Goal: Task Accomplishment & Management: Manage account settings

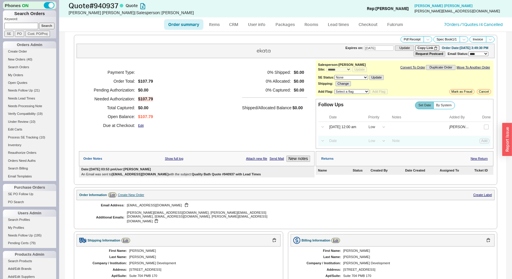
select select "*"
select select "LOW"
select select "3"
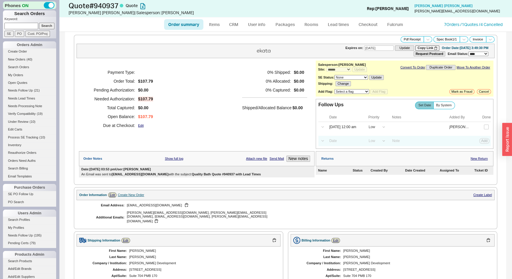
click at [231, 104] on div "Payment Type: Order Total: $107.79 Pending Authorization: $0.00 Needed Authoriz…" at bounding box center [197, 99] width 236 height 77
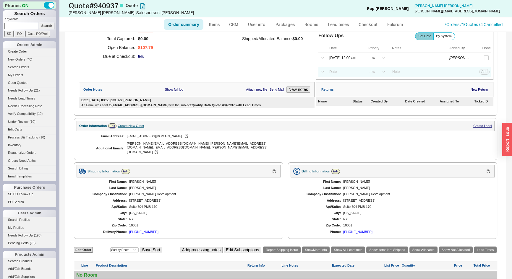
scroll to position [134, 0]
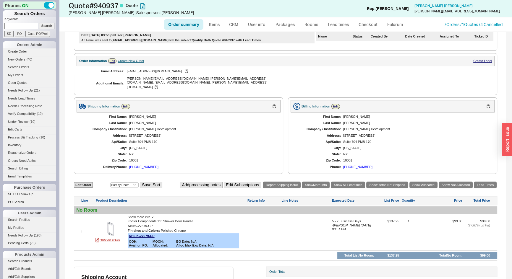
click at [191, 27] on link "Order summary" at bounding box center [183, 24] width 39 height 11
select select "*"
select select "LOW"
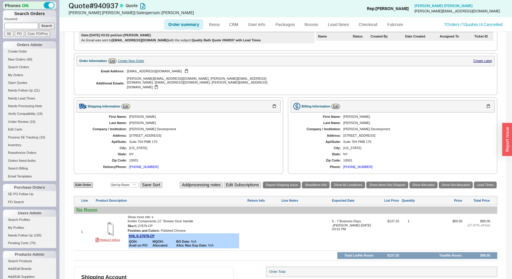
select select "3"
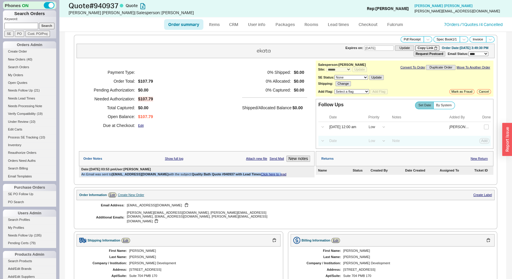
click at [269, 173] on div "Date: 09/18/2025 03:53 pm User: Josh An Email was sent to apple@cooperbuild.com…" at bounding box center [197, 172] width 236 height 11
click at [268, 176] on div "Date: 09/18/2025 03:53 pm User: Josh An Email was sent to apple@cooperbuild.com…" at bounding box center [197, 172] width 236 height 11
click at [268, 174] on link "Click here to read" at bounding box center [273, 175] width 25 height 4
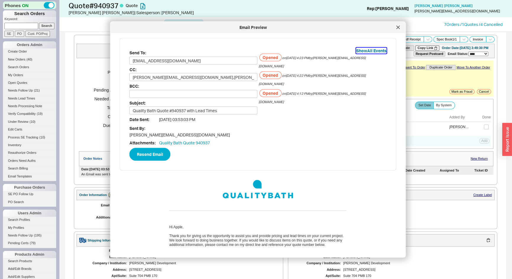
click at [361, 49] on button "Show All Events" at bounding box center [371, 51] width 30 height 6
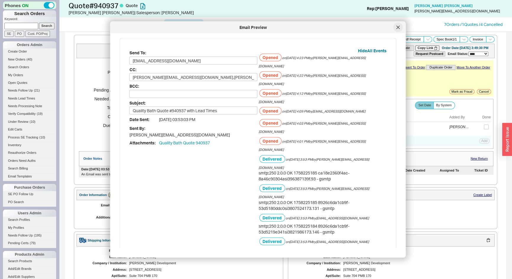
click at [398, 26] on icon at bounding box center [399, 28] width 4 height 4
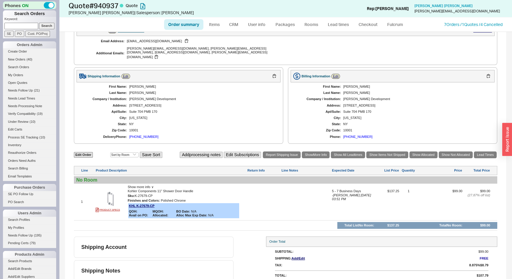
scroll to position [0, 0]
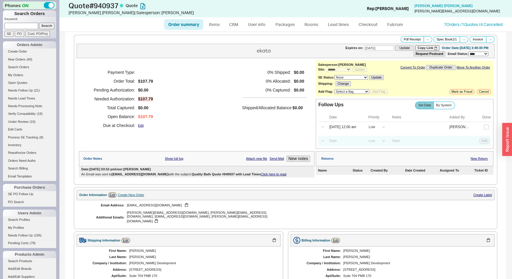
click at [184, 27] on link "Order summary" at bounding box center [183, 24] width 39 height 11
select select "*"
select select "LOW"
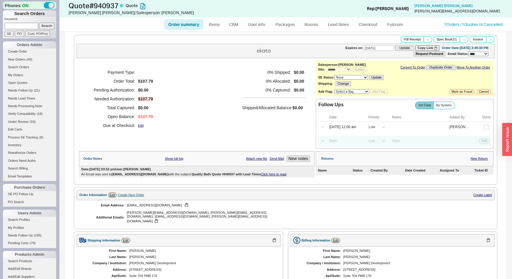
select select "3"
drag, startPoint x: 21, startPoint y: 25, endPoint x: 482, endPoint y: 126, distance: 472.0
click at [484, 126] on input "checkbox" at bounding box center [486, 127] width 5 height 5
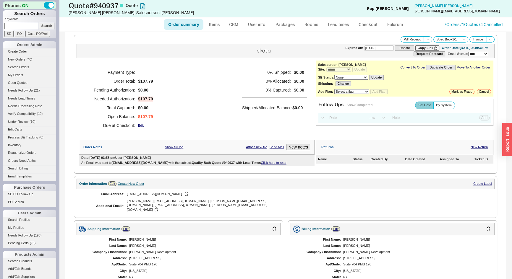
paste input "912764"
type input "912764"
click at [47, 24] on input "Search" at bounding box center [47, 26] width 16 height 6
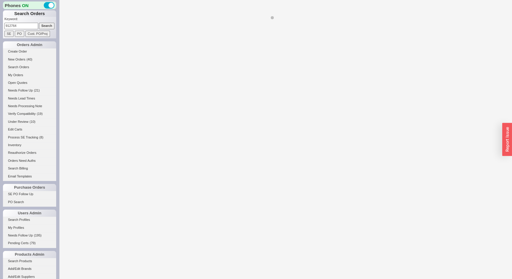
select select "*"
select select "LOW"
select select "3"
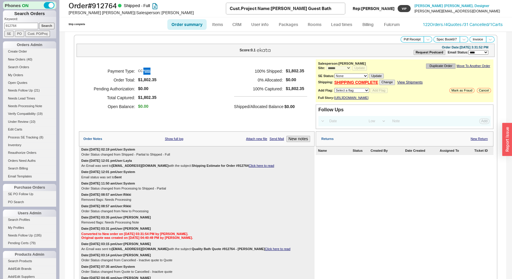
click at [433, 65] on button "Duplicate Order" at bounding box center [441, 66] width 30 height 5
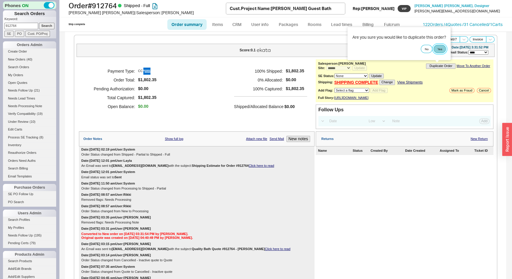
click at [441, 51] on button "Yes" at bounding box center [440, 49] width 12 height 8
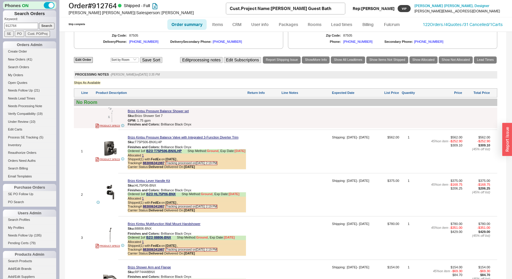
scroll to position [422, 0]
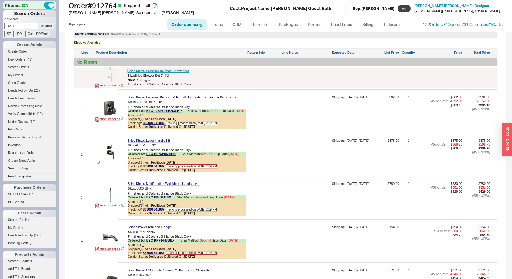
click at [169, 72] on link "Brizo Kintsu Pressure Balance Shower set" at bounding box center [158, 71] width 61 height 4
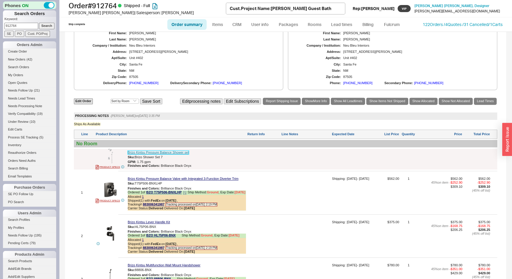
scroll to position [314, 0]
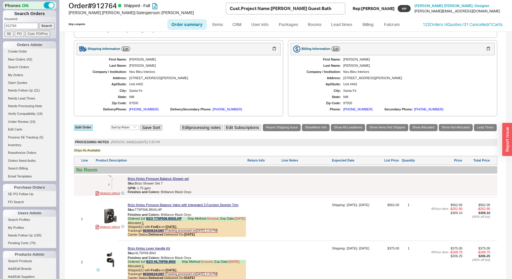
click at [83, 130] on link "Edit Order" at bounding box center [83, 128] width 19 height 6
select select "3"
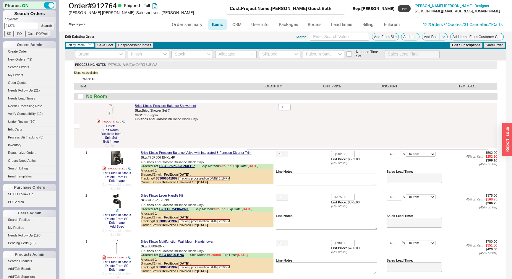
click at [76, 78] on input "Check All" at bounding box center [76, 79] width 5 height 5
checkbox input "true"
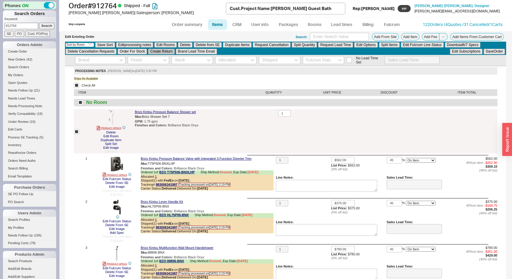
click at [167, 50] on button "Create Return" at bounding box center [161, 51] width 26 height 5
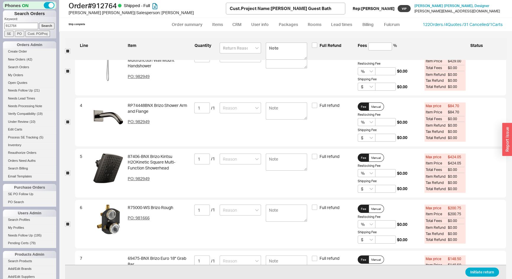
scroll to position [174, 0]
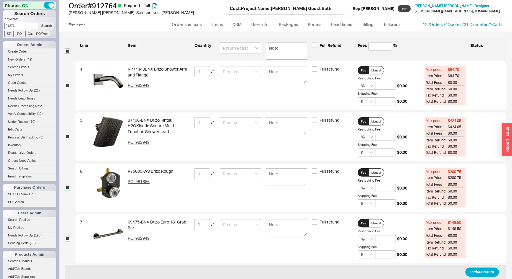
click at [67, 187] on input "checkbox" at bounding box center [67, 187] width 5 height 5
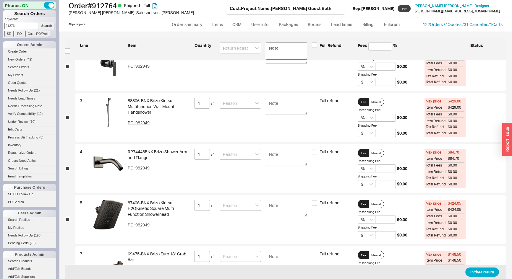
scroll to position [69, 0]
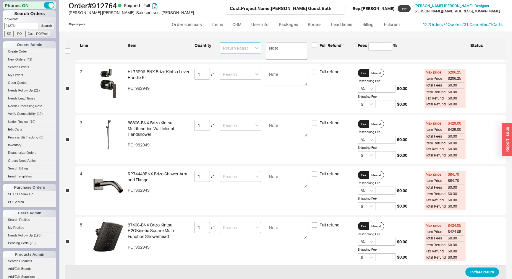
click at [241, 47] on input at bounding box center [240, 48] width 41 height 11
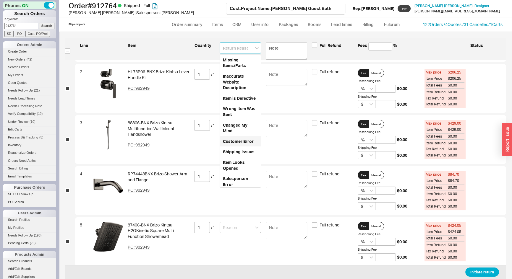
scroll to position [36, 0]
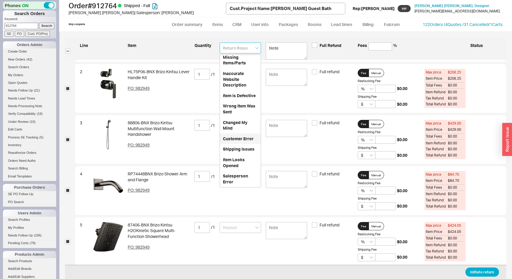
click at [237, 134] on div "Customer Error" at bounding box center [240, 139] width 41 height 11
type input "Customer Error"
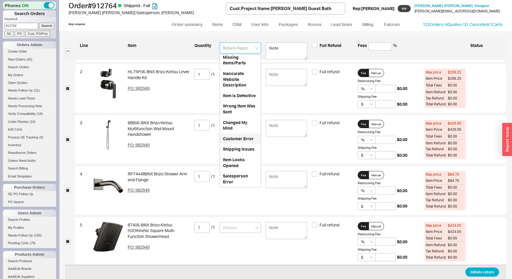
type input "Customer Error"
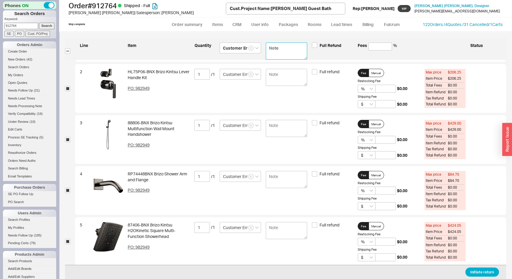
click at [272, 47] on textarea at bounding box center [286, 51] width 41 height 17
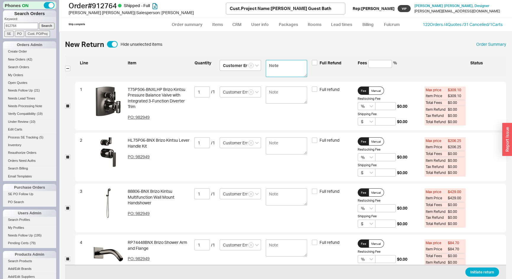
type textarea "V"
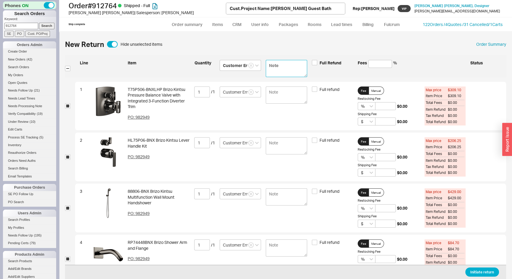
type textarea "V"
type textarea "C"
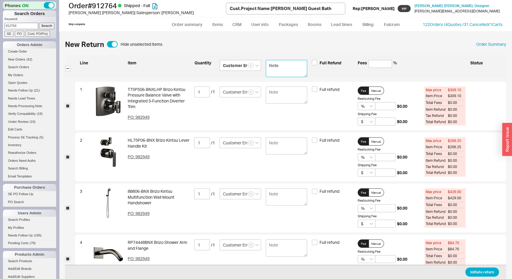
type textarea "C"
type textarea "Cu"
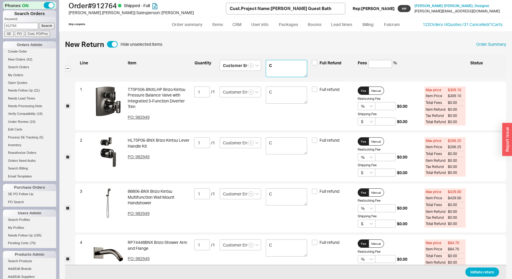
type textarea "Cu"
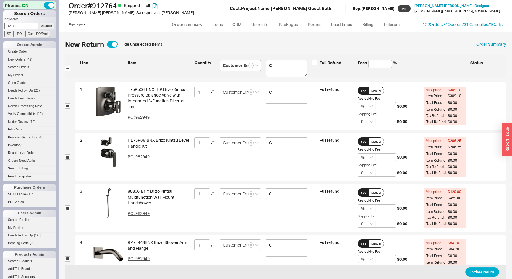
type textarea "Cu"
type textarea "Cus"
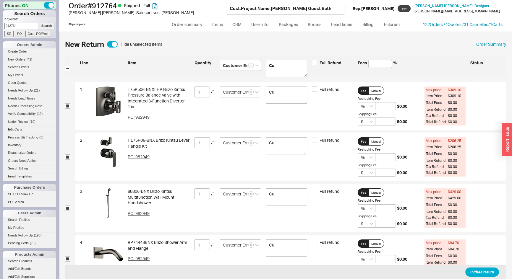
type textarea "Cus"
type textarea "Cust"
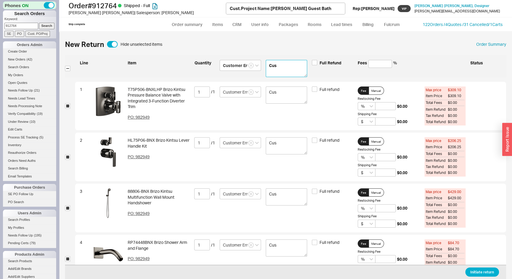
type textarea "Cust"
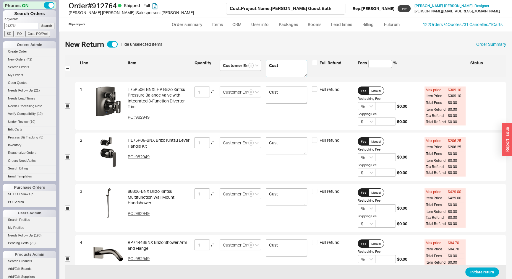
type textarea "Custo"
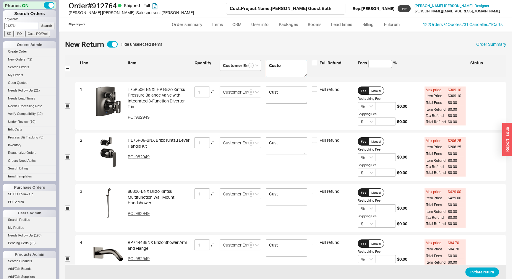
type textarea "Custo"
type textarea "Cust"
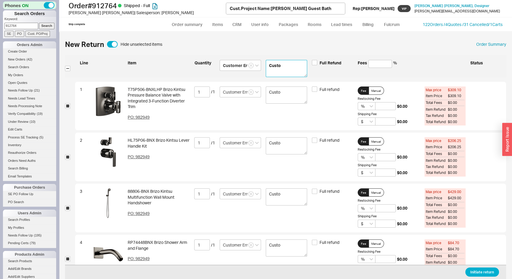
type textarea "Cust"
type textarea "Cus"
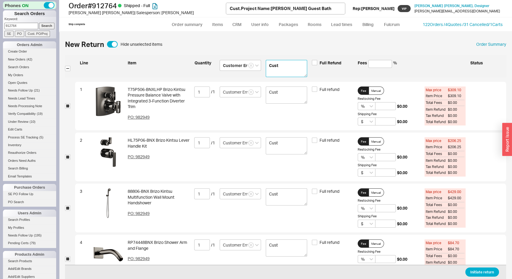
type textarea "Cus"
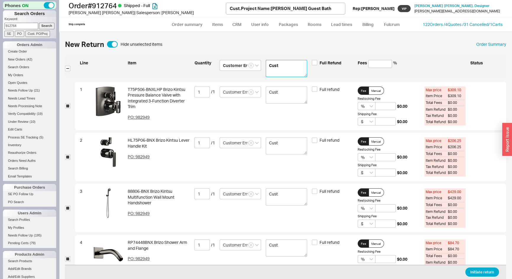
type textarea "Cus"
type textarea "Cu"
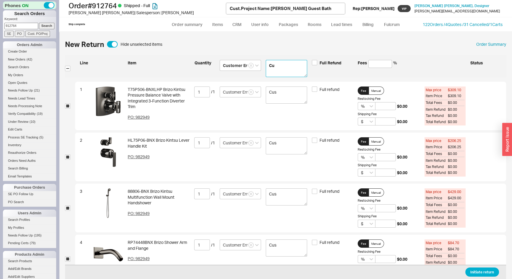
type textarea "Cu"
type textarea "C"
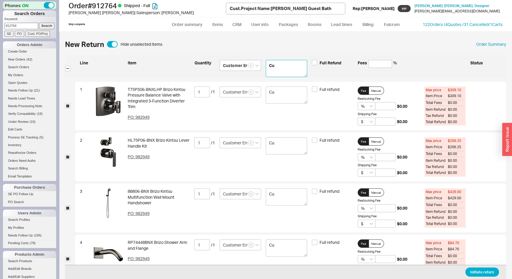
type textarea "C"
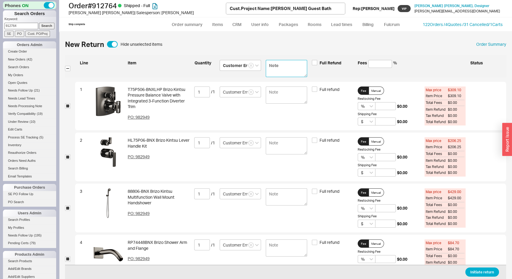
type textarea "V"
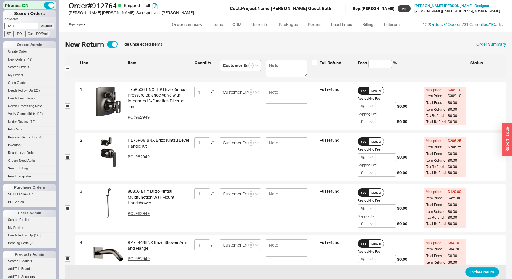
type textarea "V"
type textarea "Ve"
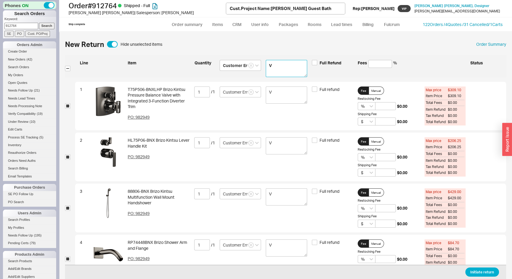
type textarea "Ve"
type textarea "Ver"
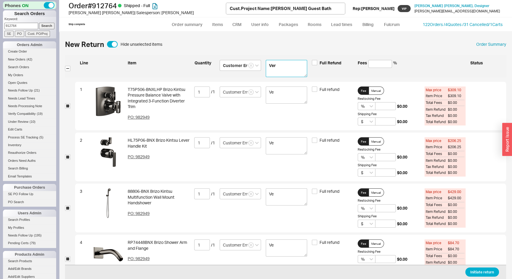
type textarea "Ver"
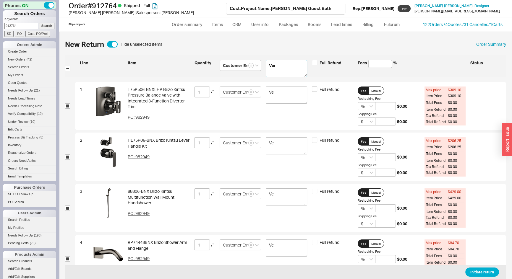
type textarea "Ver"
type textarea "Very"
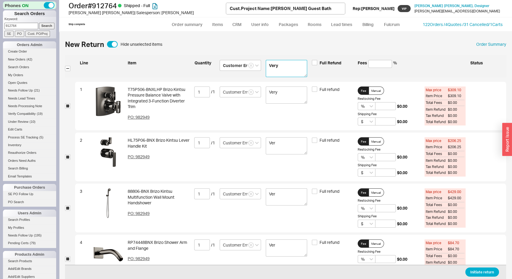
type textarea "Very"
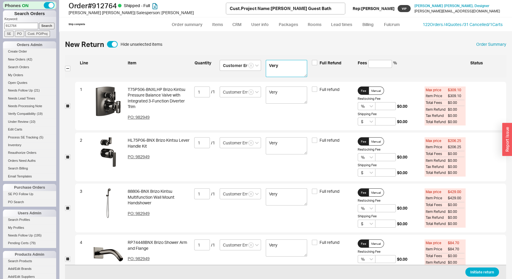
type textarea "Very"
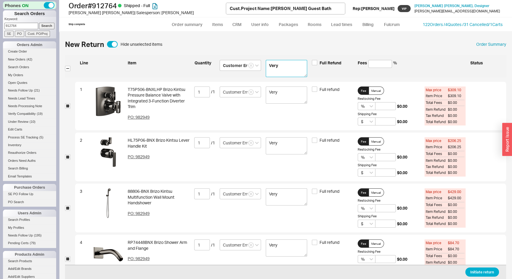
type textarea "Very g"
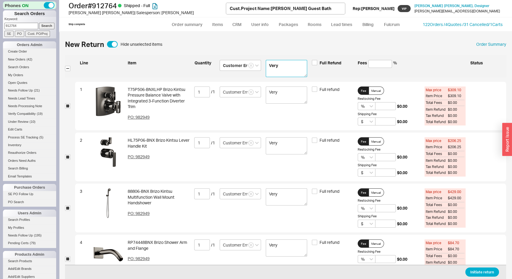
type textarea "Very g"
type textarea "Very go"
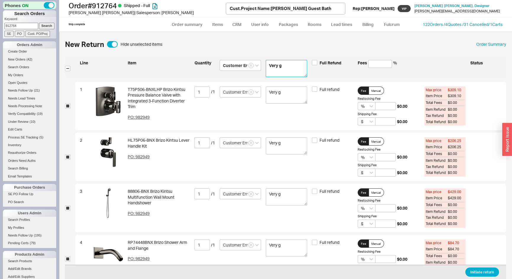
type textarea "Very go"
type textarea "Very goo"
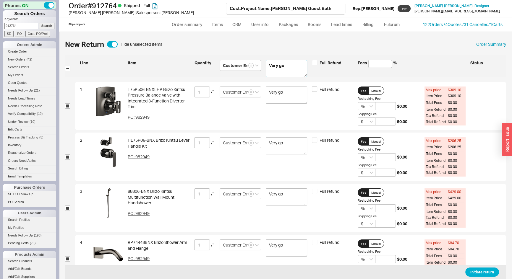
type textarea "Very goo"
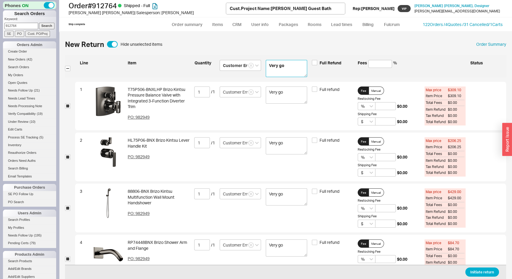
type textarea "Very goo"
type textarea "Very good"
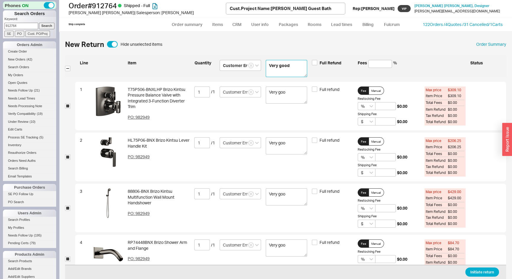
type textarea "Very good"
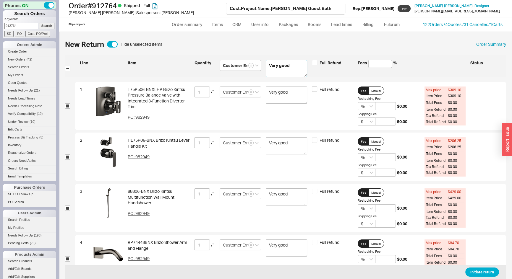
type textarea "Very good"
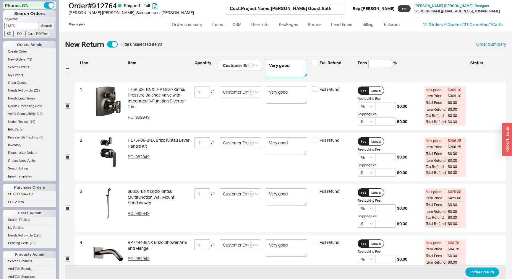
type textarea "Very good c"
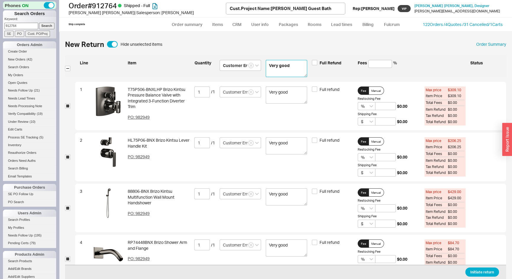
type textarea "Very good c"
type textarea "Very good cu"
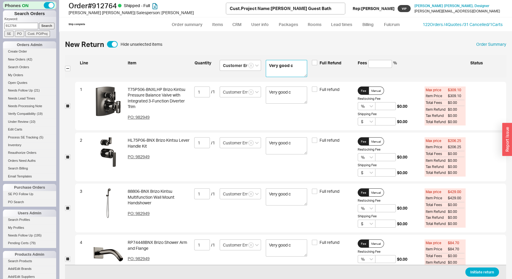
type textarea "Very good cu"
type textarea "Very good cus"
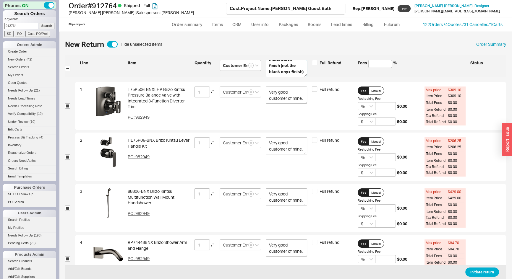
click at [282, 74] on textarea "Very good customer of mine. They were under the impression that they were order…" at bounding box center [286, 68] width 41 height 17
paste textarea "# 940947"
click at [293, 61] on textarea "Very good customer of mine. They were under the impression that they were order…" at bounding box center [286, 68] width 41 height 17
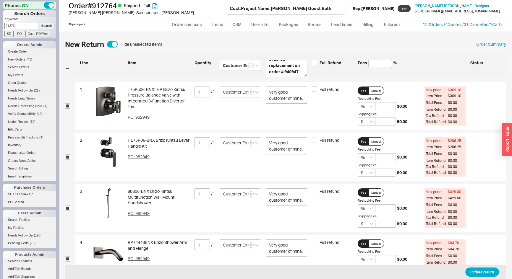
scroll to position [83, 0]
click at [285, 76] on textarea "Very good customer of mine. They were under the impression that they were order…" at bounding box center [286, 68] width 41 height 17
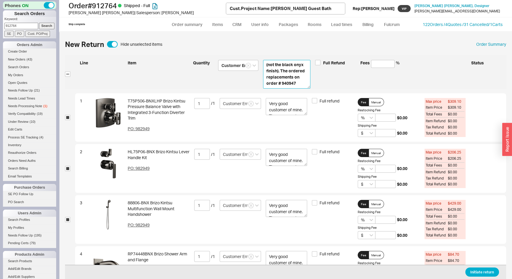
drag, startPoint x: 308, startPoint y: 83, endPoint x: 310, endPoint y: 86, distance: 3.6
click at [310, 86] on div "Line Item Quantity Customer Error Very good customer of mine. They were under t…" at bounding box center [290, 74] width 431 height 29
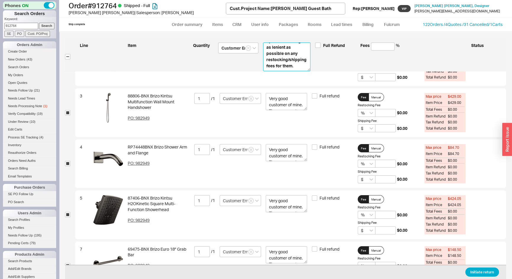
scroll to position [134, 0]
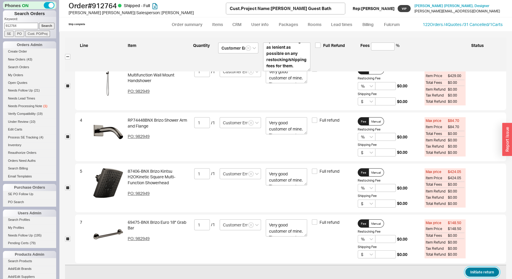
click at [484, 274] on button "Initiate return" at bounding box center [483, 272] width 34 height 9
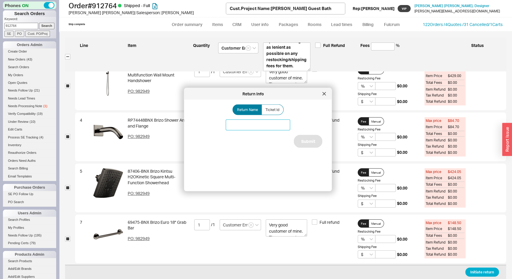
paste input "Christensen Guest Bath"
click at [308, 140] on button "Submit" at bounding box center [308, 141] width 29 height 13
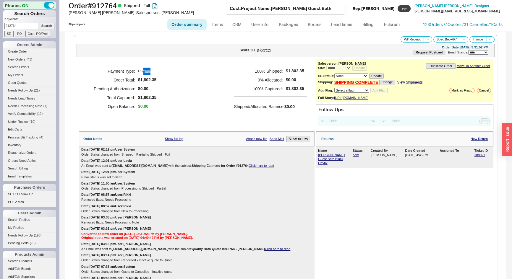
click at [179, 25] on link "Order summary" at bounding box center [186, 24] width 39 height 11
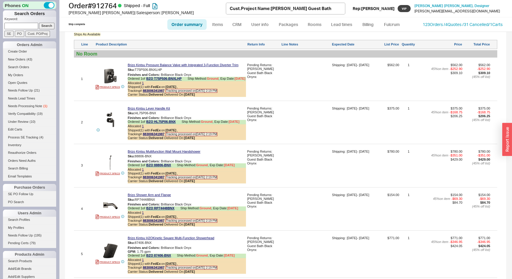
scroll to position [403, 0]
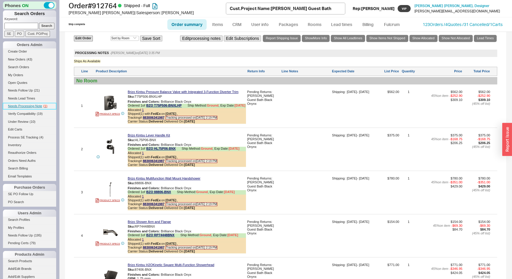
click at [34, 105] on span "Needs Processing Note" at bounding box center [25, 106] width 34 height 4
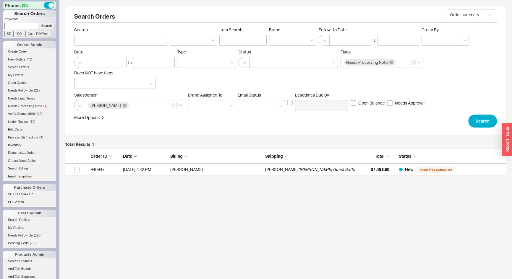
scroll to position [22, 437]
click at [372, 170] on span "$1,483.90" at bounding box center [380, 169] width 18 height 5
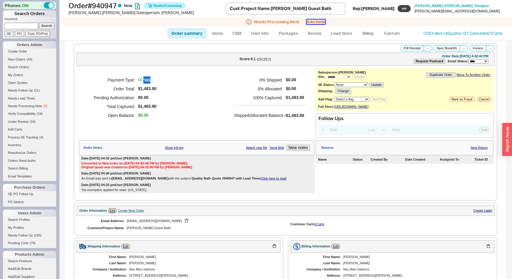
click at [314, 24] on button "Add Note" at bounding box center [316, 22] width 19 height 5
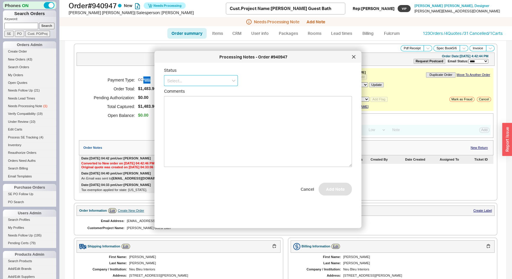
click at [211, 78] on input at bounding box center [201, 80] width 74 height 11
click at [195, 114] on div "Ships as Available" at bounding box center [200, 114] width 73 height 11
click at [328, 190] on button "Add Note" at bounding box center [335, 192] width 33 height 13
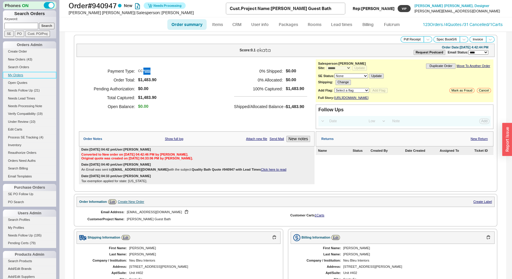
click at [17, 74] on link "My Orders" at bounding box center [29, 75] width 53 height 6
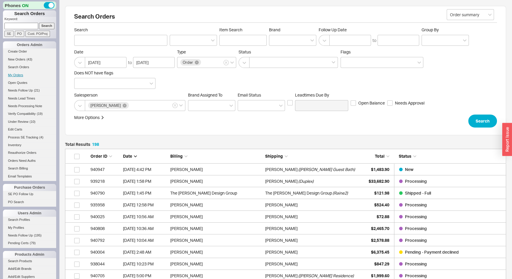
scroll to position [2353, 437]
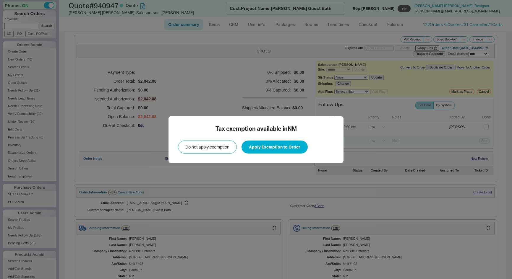
select select "*"
select select "LOW"
select select "3"
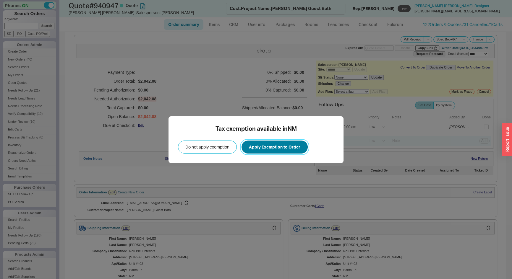
click at [287, 150] on button "Apply Exemption to Order" at bounding box center [275, 147] width 66 height 13
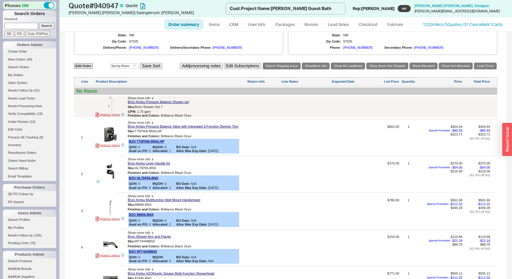
scroll to position [242, 0]
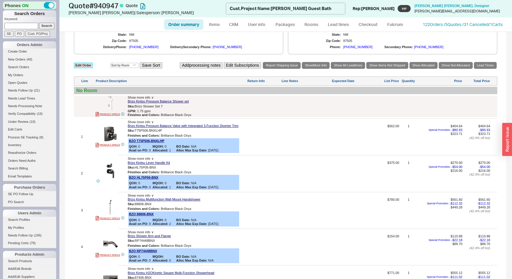
click at [84, 66] on link "Edit Order" at bounding box center [83, 66] width 19 height 6
select select "3"
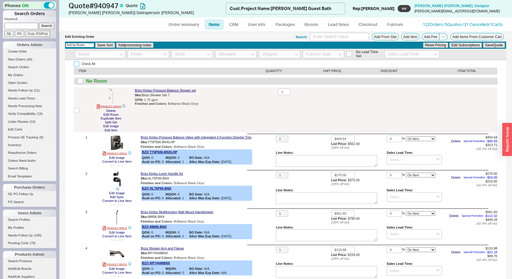
click at [75, 64] on input "Check All" at bounding box center [76, 64] width 5 height 5
checkbox input "true"
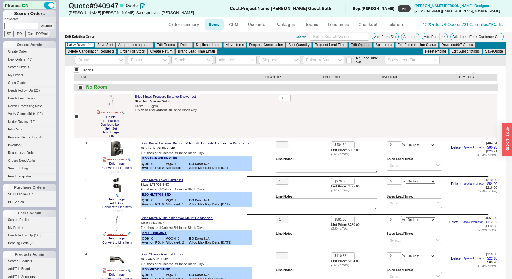
click at [357, 46] on button "Edit Options" at bounding box center [360, 44] width 23 height 5
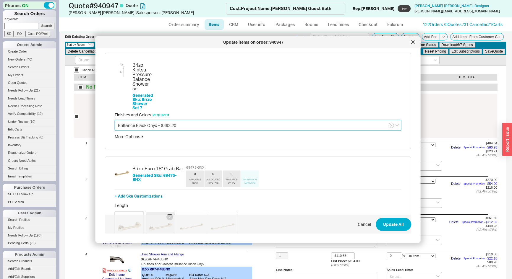
click at [166, 120] on input "Brilliance Black Onyx + $493.20" at bounding box center [258, 125] width 287 height 11
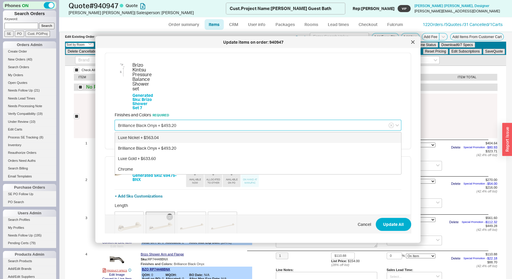
scroll to position [27, 0]
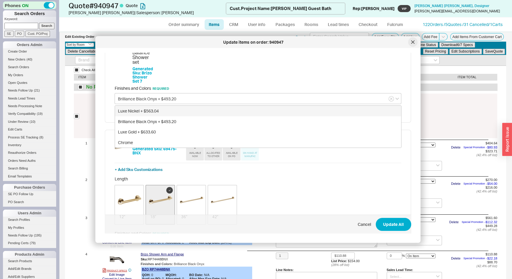
click at [411, 43] on icon at bounding box center [413, 43] width 4 height 4
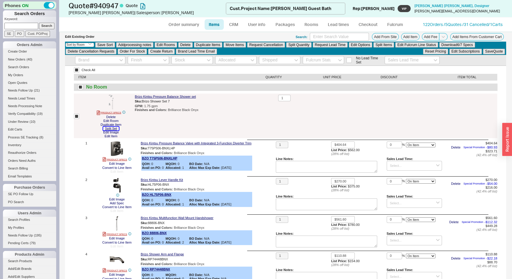
click at [115, 129] on button "Split Set" at bounding box center [111, 129] width 16 height 4
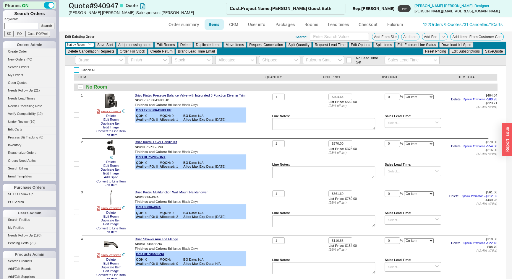
click at [77, 69] on input "Check All" at bounding box center [76, 69] width 5 height 5
checkbox input "false"
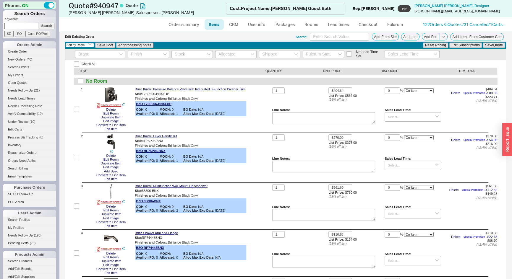
click at [76, 64] on input "Check All" at bounding box center [76, 64] width 5 height 5
checkbox input "true"
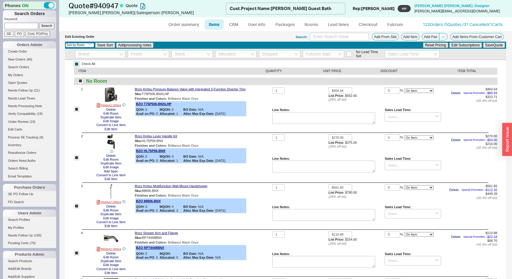
checkbox input "true"
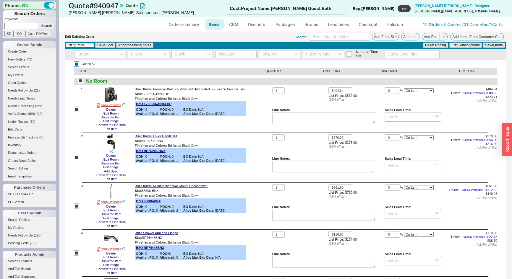
checkbox input "true"
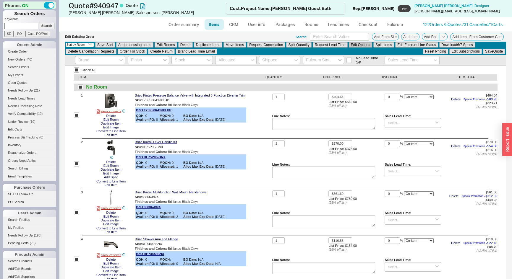
click at [362, 45] on button "Edit Options" at bounding box center [360, 44] width 23 height 5
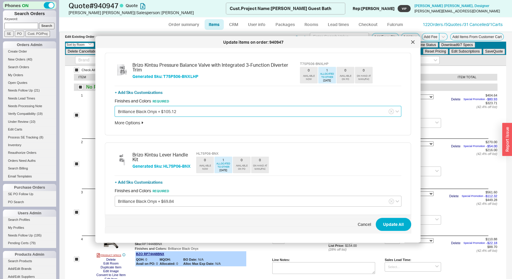
click at [157, 114] on input "Brilliance Black Onyx + $105.12" at bounding box center [258, 111] width 287 height 11
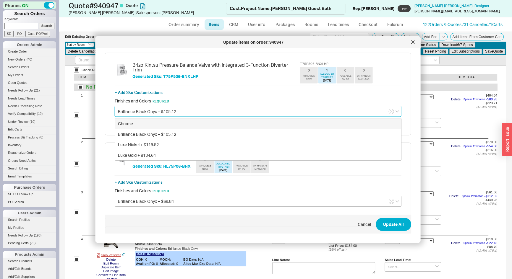
click at [157, 114] on input "Brilliance Black Onyx + $105.12" at bounding box center [258, 111] width 287 height 11
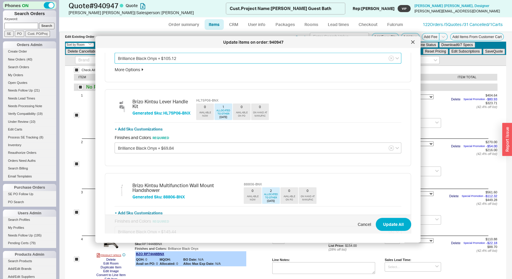
scroll to position [54, 0]
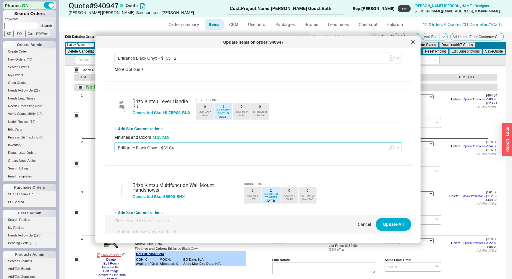
click at [161, 146] on input "Brilliance Black Onyx + $69.84" at bounding box center [258, 147] width 287 height 11
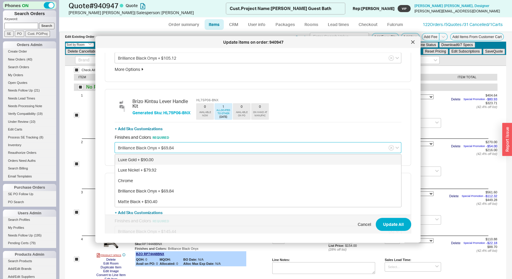
click at [161, 146] on input "Brilliance Black Onyx + $69.84" at bounding box center [258, 147] width 287 height 11
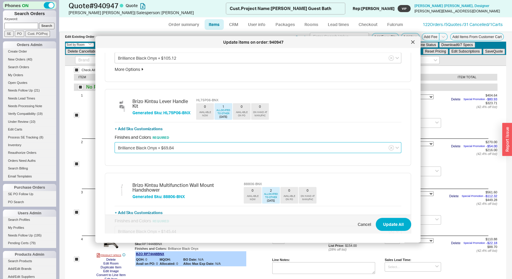
click at [161, 146] on input "Brilliance Black Onyx + $69.84" at bounding box center [258, 147] width 287 height 11
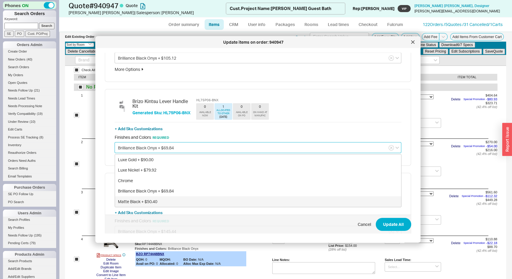
click at [156, 201] on div "Matte Black + $50.40" at bounding box center [258, 202] width 286 height 11
type input "Matte Black + $50.40"
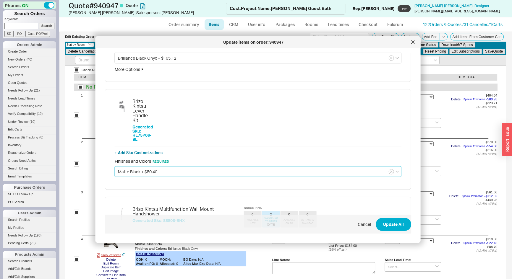
scroll to position [0, 0]
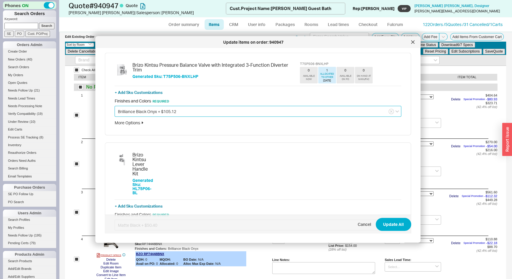
click at [142, 112] on input "Brilliance Black Onyx + $105.12" at bounding box center [258, 111] width 287 height 11
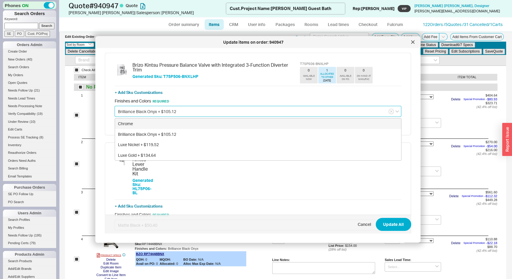
click at [142, 112] on input "Brilliance Black Onyx + $105.12" at bounding box center [258, 111] width 287 height 11
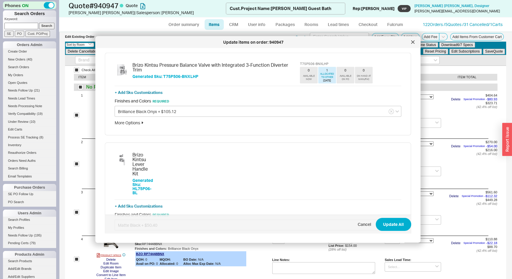
click at [138, 123] on div "More Options" at bounding box center [258, 123] width 287 height 6
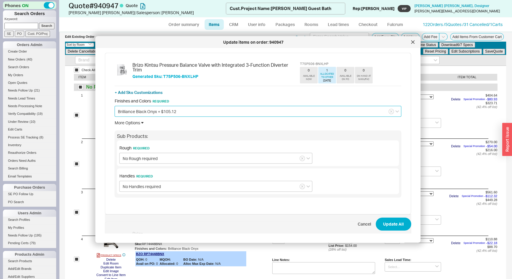
click at [154, 112] on input "Brilliance Black Onyx + $105.12" at bounding box center [258, 111] width 287 height 11
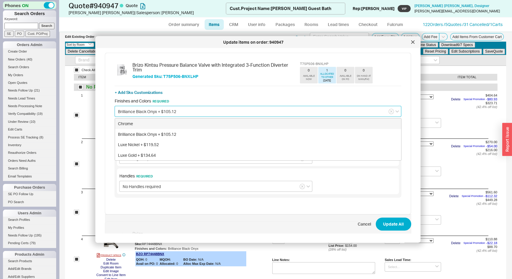
click at [154, 112] on input "Brilliance Black Onyx + $105.12" at bounding box center [258, 111] width 287 height 11
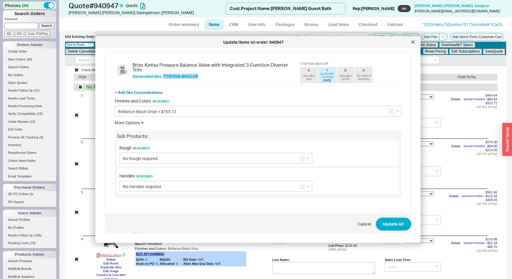
drag, startPoint x: 201, startPoint y: 71, endPoint x: 164, endPoint y: 69, distance: 37.3
click at [164, 75] on h5 "Generated Sku: T75P506-BNXLHP" at bounding box center [214, 77] width 165 height 4
copy h5 "T75P506-BNXLHP"
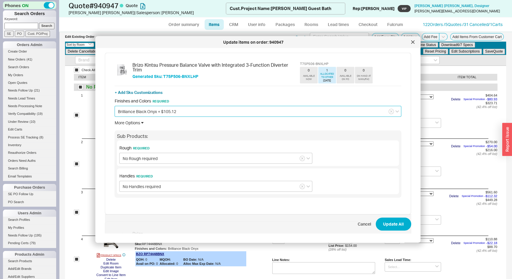
click at [193, 108] on input "Brilliance Black Onyx + $105.12" at bounding box center [258, 111] width 287 height 11
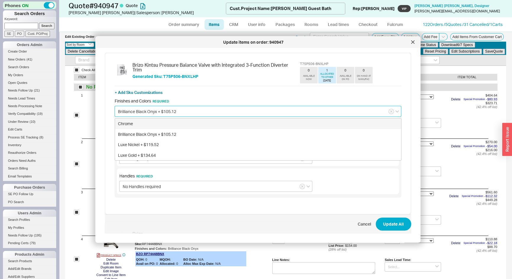
click at [193, 108] on input "Brilliance Black Onyx + $105.12" at bounding box center [258, 111] width 287 height 11
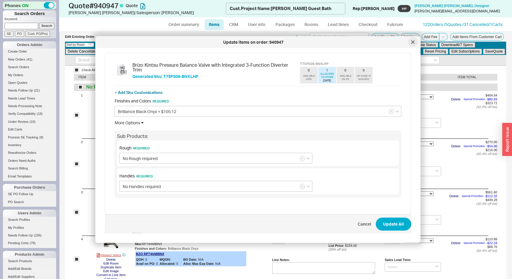
click at [415, 40] on div at bounding box center [412, 42] width 9 height 9
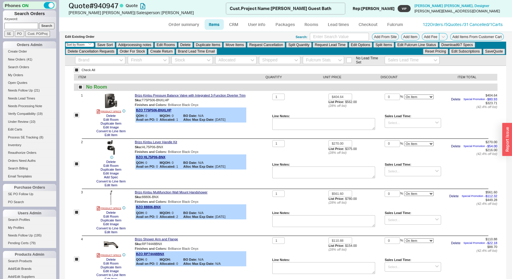
click at [253, 126] on div "Brizo Kintsu Pressure Balance Valve with Integrated 3-Function Diverter Trim Sk…" at bounding box center [202, 116] width 135 height 44
click at [77, 70] on input "Check All" at bounding box center [76, 69] width 5 height 5
checkbox input "false"
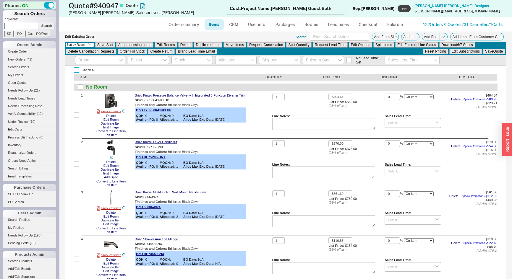
checkbox input "false"
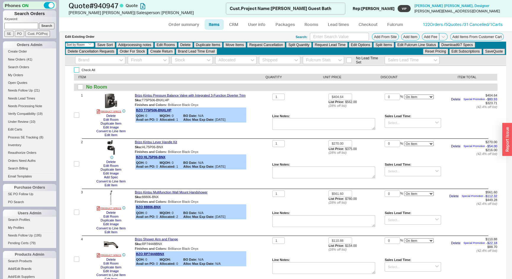
checkbox input "false"
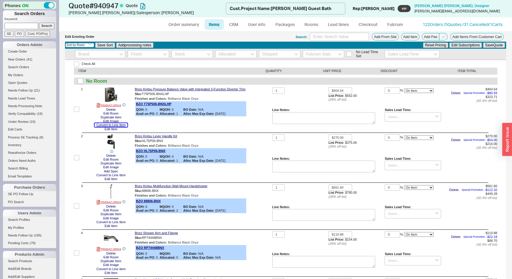
click at [112, 126] on button "Convert to Line Item" at bounding box center [111, 125] width 33 height 4
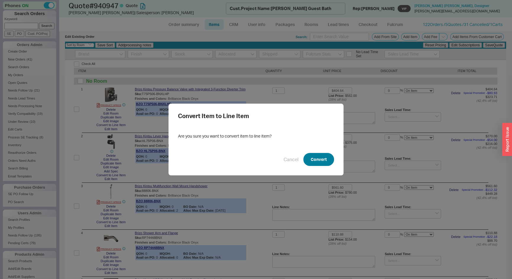
click at [319, 156] on button "Convert" at bounding box center [318, 159] width 31 height 13
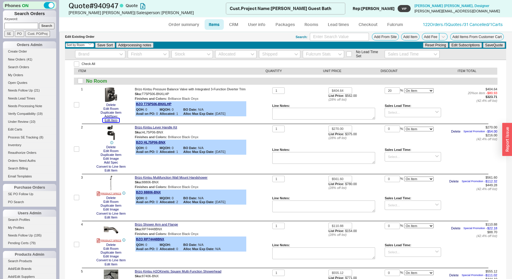
click at [107, 120] on button "Edit Item" at bounding box center [111, 121] width 16 height 4
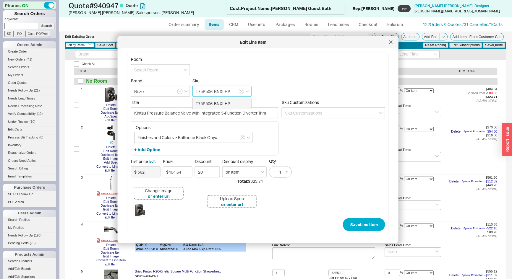
click at [210, 94] on input "T75P506-BNXLHP" at bounding box center [222, 91] width 59 height 11
paste input "L"
type input "T75P506-BLLHP"
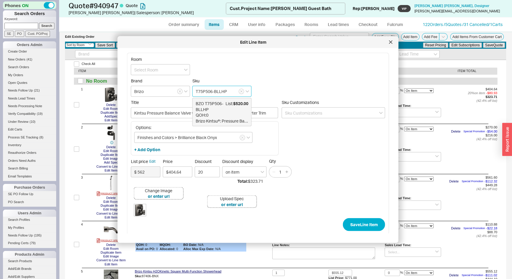
click at [217, 111] on span "BZO T75P506-BLLHP" at bounding box center [211, 107] width 30 height 12
type input "Brizo Kintsu®: Pressure Balance Valve Trim with Integrated 3-Function Diverter …"
type input "$ 520"
type input "$520.00"
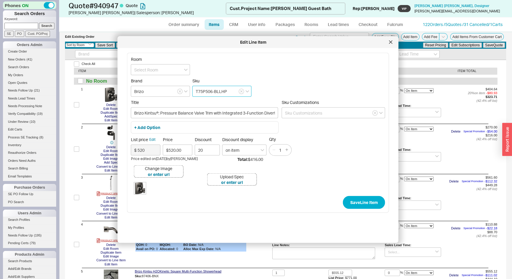
type input "T75P506-BLLHP"
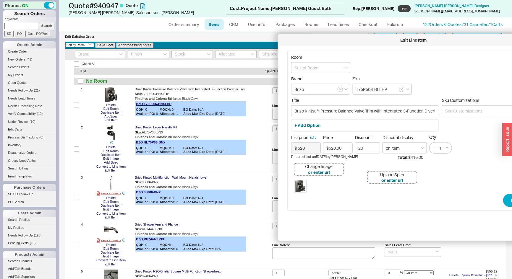
drag, startPoint x: 169, startPoint y: 43, endPoint x: 329, endPoint y: 41, distance: 160.3
click at [329, 41] on div "Edit Line Item" at bounding box center [414, 40] width 266 height 6
drag, startPoint x: 247, startPoint y: 88, endPoint x: 143, endPoint y: 89, distance: 104.1
click at [143, 89] on div "Brizo Kintsu Pressure Balance Valve with Integrated 3-Function Diverter Trim" at bounding box center [202, 90] width 135 height 4
copy span "Kintsu Pressure Balance Valve with Integrated 3-Function Diverter Trim"
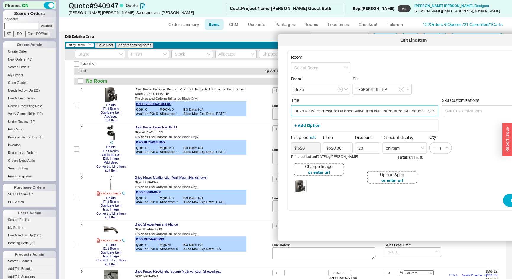
click at [317, 111] on input "Brizo Kintsu®: Pressure Balance Valve Trim with Integrated 3-Function Diverter …" at bounding box center [364, 111] width 147 height 11
paste input "Kintsu Pressure Balance Valve with Integrated 3-Function Diverter Trim"
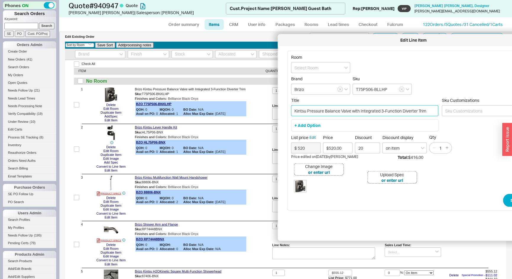
type input "Kintsu Pressure Balance Valve with Integrated 3-Function Diverter Trim"
click at [310, 124] on button "+ Add Option" at bounding box center [308, 126] width 26 height 6
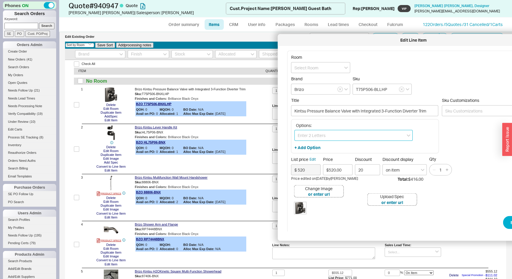
click at [310, 135] on input at bounding box center [354, 135] width 118 height 11
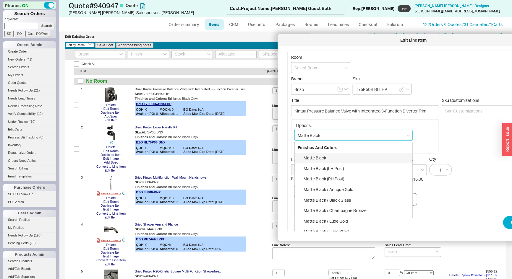
click at [315, 157] on div "Matte Black" at bounding box center [354, 158] width 118 height 11
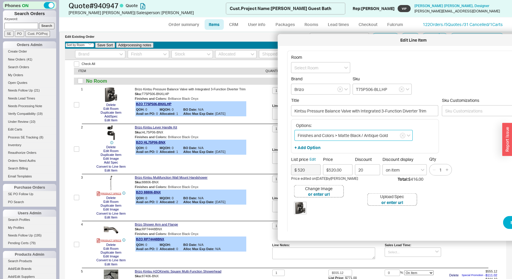
drag, startPoint x: 392, startPoint y: 135, endPoint x: 361, endPoint y: 136, distance: 30.8
click at [361, 136] on input "Finishes and Colors > Matte Black / Antique Gold" at bounding box center [354, 135] width 118 height 11
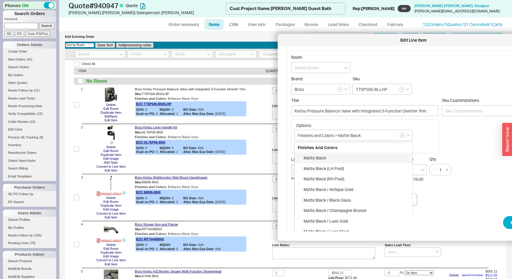
click at [480, 133] on div "Options: Finishes and Colors > Matte Black Finishes and Colors Matte Black Matt…" at bounding box center [418, 136] width 254 height 34
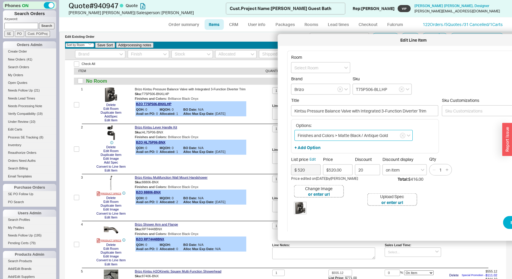
click at [373, 136] on input "Finishes and Colors > Matte Black / Antique Gold" at bounding box center [354, 135] width 118 height 11
drag, startPoint x: 387, startPoint y: 132, endPoint x: 365, endPoint y: 135, distance: 22.3
click at [365, 135] on input "Finishes and Colors > Matte Black / Antique Gold" at bounding box center [354, 135] width 118 height 11
drag, startPoint x: 395, startPoint y: 133, endPoint x: 364, endPoint y: 136, distance: 31.2
click at [364, 136] on input "Finishes and Colors > Matte Black / Antique Gold" at bounding box center [354, 135] width 118 height 11
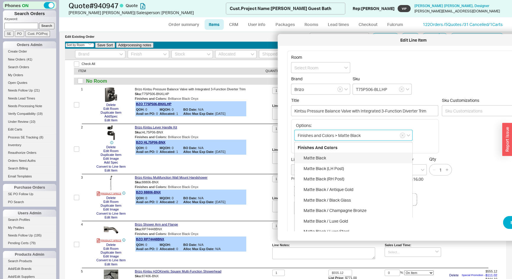
click at [325, 156] on div "Matte Black" at bounding box center [354, 158] width 118 height 11
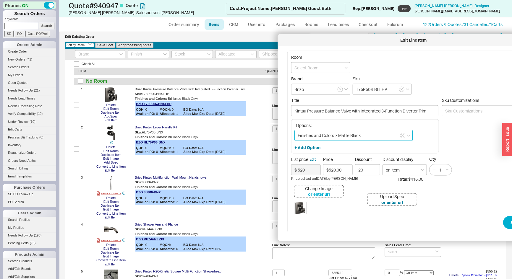
type input "Finishes and Colors > Matte Black"
click at [321, 195] on button "or enter url" at bounding box center [319, 195] width 22 height 6
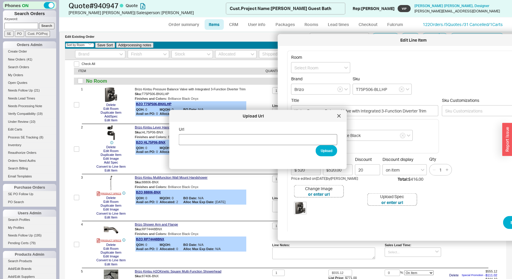
type input "https://media.brizo.com/elvis/OnWhite/lg/T75P506-BLLHP-B1.png"
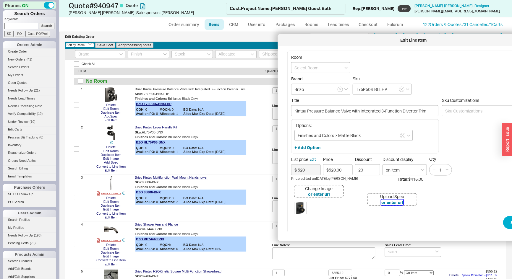
click at [395, 202] on button "or enter url" at bounding box center [393, 203] width 22 height 6
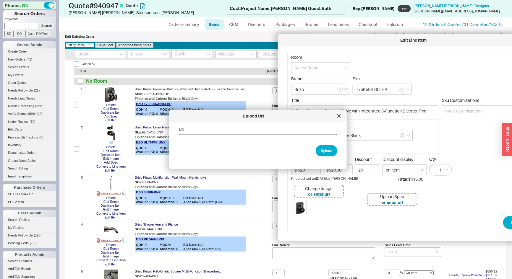
type input "https://media.brizo.com/SpecSheet/BSP-B-T75P506-LHP%20Rev%20B.pdf"
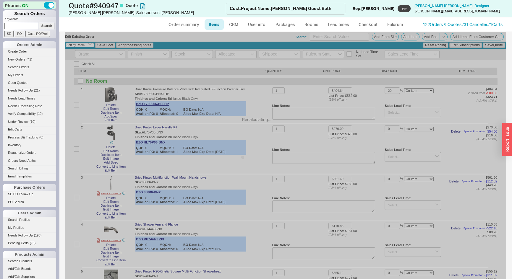
type input "$520.00"
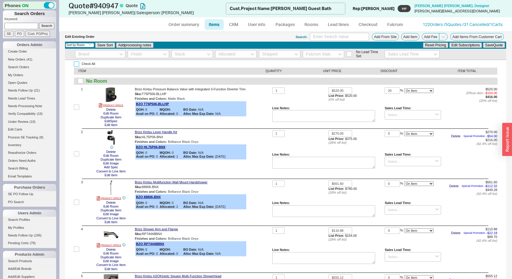
click at [77, 63] on input "Check All" at bounding box center [76, 64] width 5 height 5
checkbox input "true"
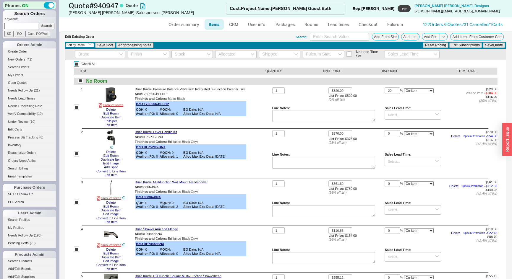
checkbox input "true"
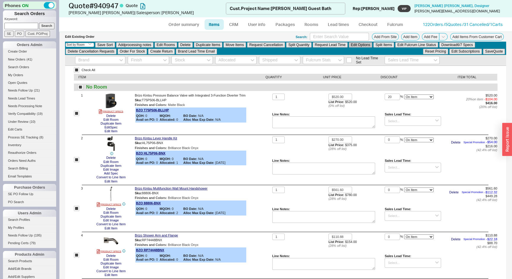
click at [356, 46] on button "Edit Options" at bounding box center [360, 44] width 23 height 5
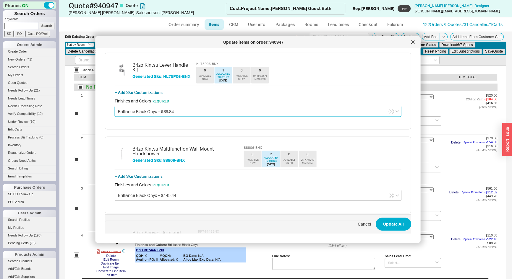
click at [201, 108] on input "Brilliance Black Onyx + $69.84" at bounding box center [258, 111] width 287 height 11
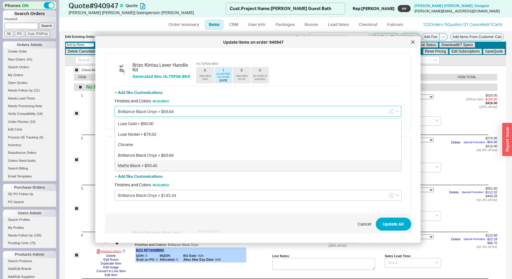
click at [144, 165] on div "Matte Black + $50.40" at bounding box center [258, 166] width 286 height 11
type input "Matte Black + $50.40"
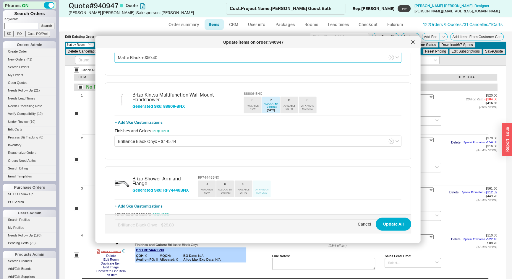
scroll to position [80, 0]
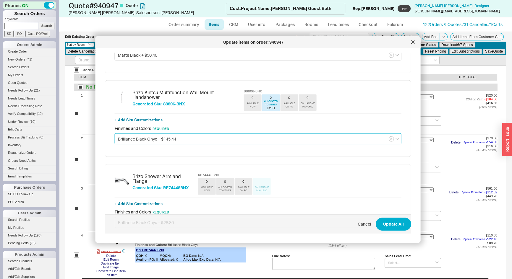
click at [141, 134] on input "Brilliance Black Onyx + $145.44" at bounding box center [258, 139] width 287 height 11
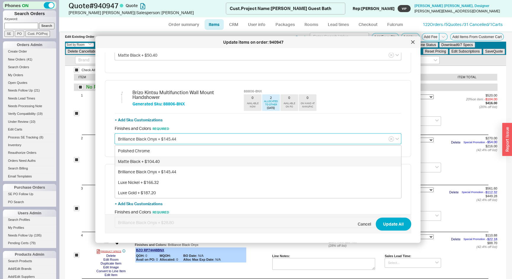
click at [142, 156] on div "Matte Black + $104.40" at bounding box center [258, 161] width 286 height 11
type input "Matte Black + $104.40"
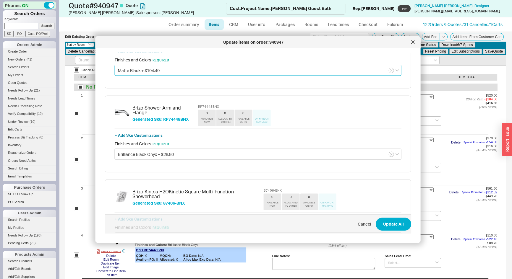
scroll to position [161, 0]
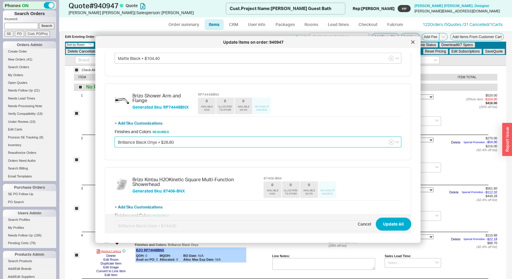
click at [140, 137] on input "Brilliance Black Onyx + $28.80" at bounding box center [258, 142] width 287 height 11
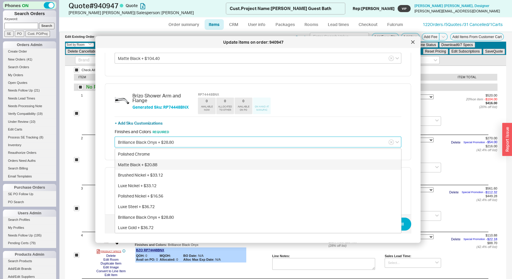
click at [138, 160] on div "Matte Black + $20.88" at bounding box center [258, 165] width 286 height 11
type input "Matte Black + $20.88"
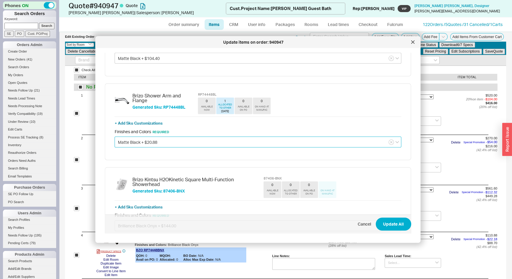
scroll to position [242, 0]
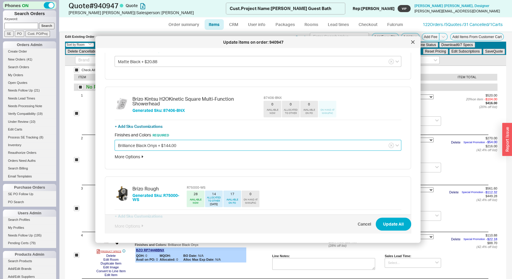
click at [141, 140] on input "Brilliance Black Onyx + $144.00" at bounding box center [258, 145] width 287 height 11
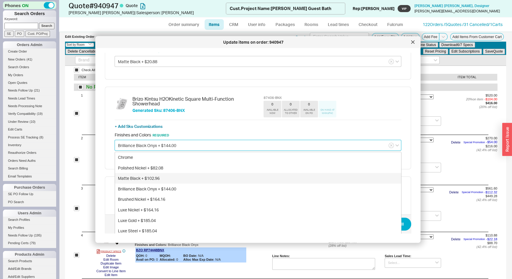
click at [138, 174] on div "Matte Black + $102.96" at bounding box center [258, 179] width 286 height 11
type input "Matte Black + $102.96"
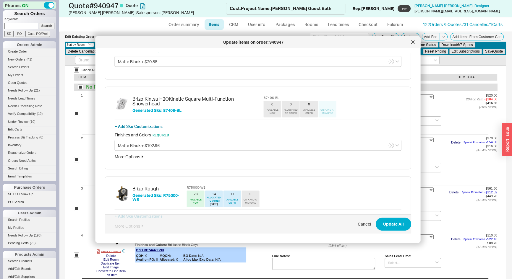
click at [130, 154] on div "More Options" at bounding box center [258, 157] width 287 height 6
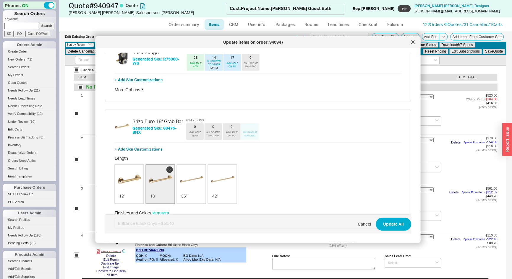
scroll to position [400, 0]
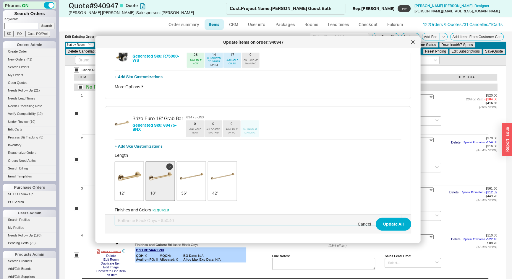
click at [154, 215] on input "Brilliance Black Onyx + $50.40" at bounding box center [258, 220] width 287 height 11
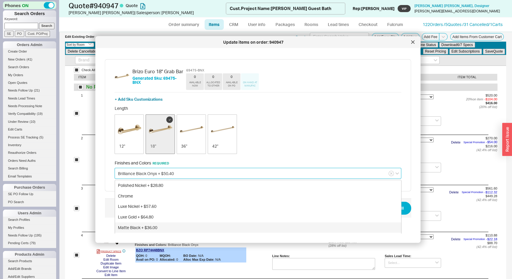
click at [147, 223] on div "Matte Black + $36.00" at bounding box center [258, 228] width 286 height 11
type input "Matte Black + $36.00"
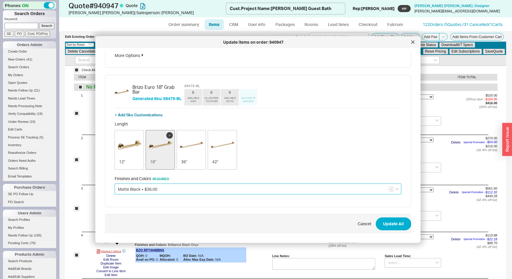
scroll to position [400, 0]
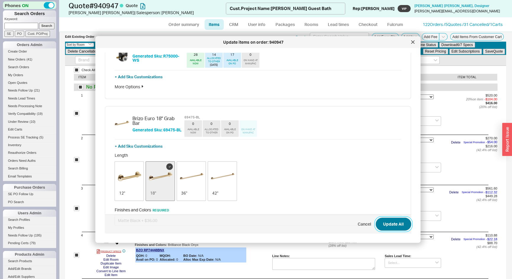
click at [390, 223] on button "Update All" at bounding box center [393, 224] width 35 height 13
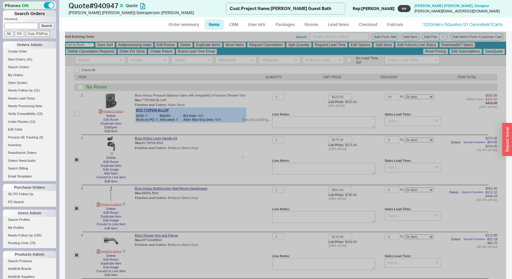
checkbox input "false"
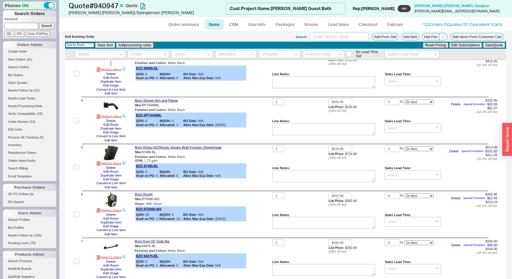
scroll to position [161, 0]
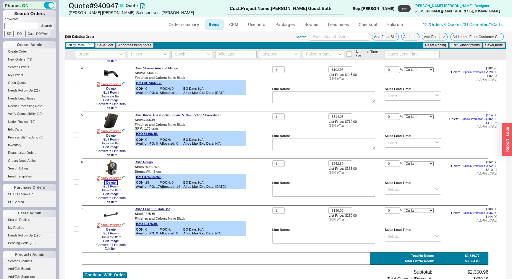
click at [114, 183] on button "Delete" at bounding box center [111, 183] width 13 height 4
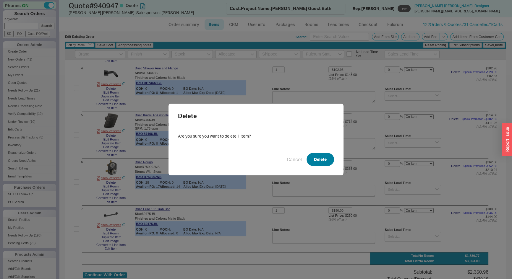
click at [315, 161] on button "Delete" at bounding box center [321, 159] width 28 height 13
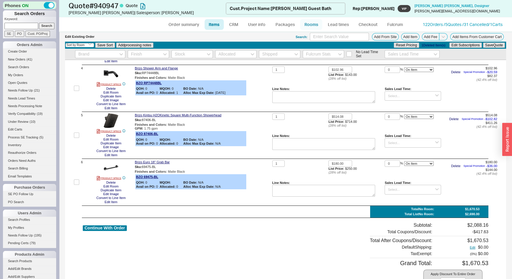
click at [314, 22] on link "Rooms" at bounding box center [311, 24] width 22 height 11
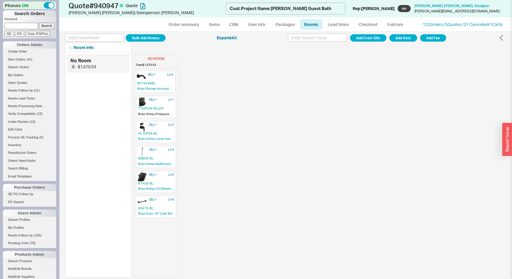
drag, startPoint x: 148, startPoint y: 155, endPoint x: 148, endPoint y: 80, distance: 74.8
click at [148, 80] on div "Qty: 1 Ln: 1 T75P506-BLLHP Brizo Kintsu Pressure Balance Valve with Integrated …" at bounding box center [156, 174] width 44 height 207
drag, startPoint x: 153, startPoint y: 177, endPoint x: 155, endPoint y: 101, distance: 76.9
click at [155, 101] on div "Qty: 1 Ln: 4 RP74448BL Brizo Shower Arm and Flange Qty: 1 Ln: 1 T75P506-BLLHP B…" at bounding box center [156, 174] width 44 height 207
drag, startPoint x: 157, startPoint y: 177, endPoint x: 156, endPoint y: 125, distance: 51.5
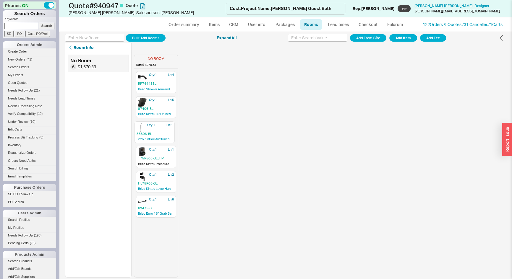
click at [156, 125] on div "Qty: 1 Ln: 4 RP74448BL Brizo Shower Arm and Flange Qty: 1 Ln: 5 87406-BL Brizo …" at bounding box center [156, 174] width 44 height 207
click at [189, 25] on link "Order summary" at bounding box center [183, 24] width 39 height 11
select select "*"
select select "LOW"
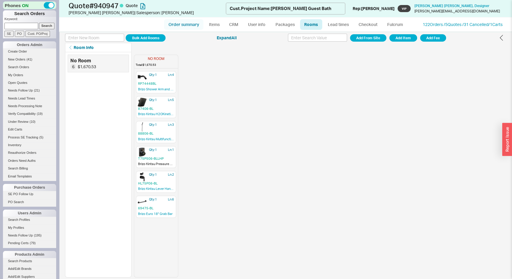
select select "LOW"
select select "3"
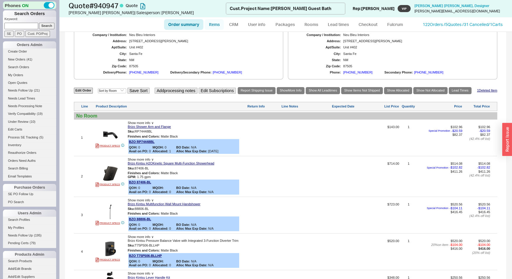
scroll to position [211, 0]
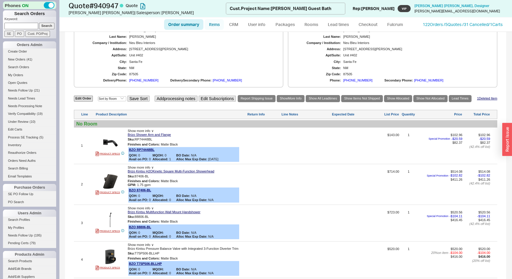
click at [217, 22] on link "Items" at bounding box center [214, 24] width 19 height 11
select select "3"
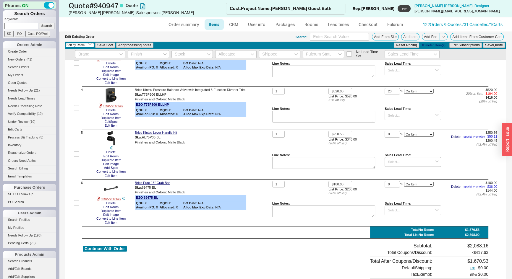
scroll to position [214, 0]
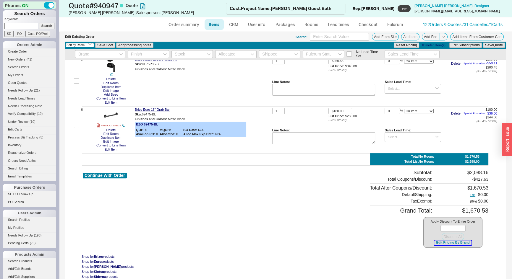
click at [456, 244] on button "Edit Pricing By Brand" at bounding box center [452, 243] width 37 height 4
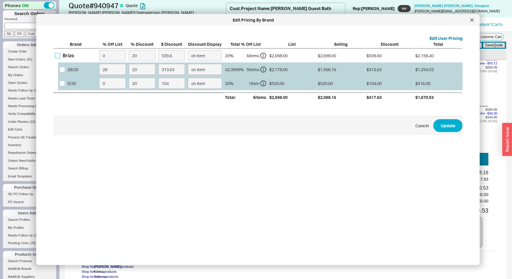
click at [59, 56] on input "Brizo" at bounding box center [57, 55] width 5 height 5
checkbox input "true"
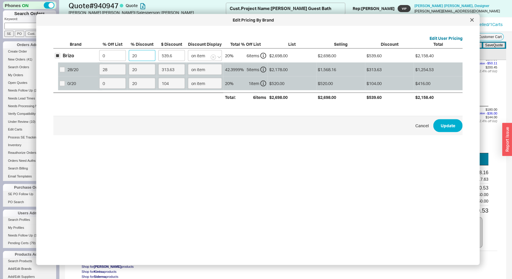
click at [0, 0] on div "Brizo 0 20 539.6 on item 20 % 6 item s $2,698.00 $2,698.00 $539.60 $2,158.40 28…" at bounding box center [0, 0] width 0 height 0
type input "4"
type input "107.92"
type input "45"
type input "1214.1"
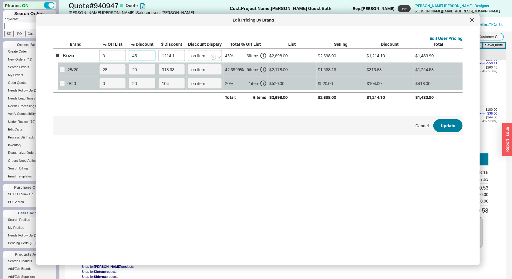
type input "45"
click at [440, 125] on button "Update" at bounding box center [448, 125] width 29 height 13
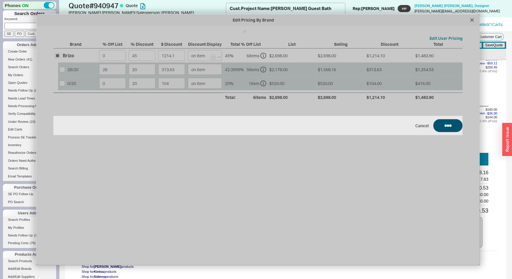
type input "$143.00"
type input "45"
type input "$714.00"
type input "45"
type input "$723.00"
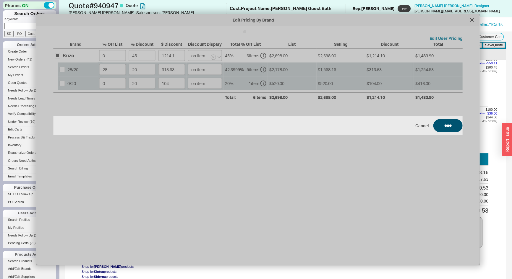
type input "45"
type input "$348.00"
type input "45"
type input "$250.00"
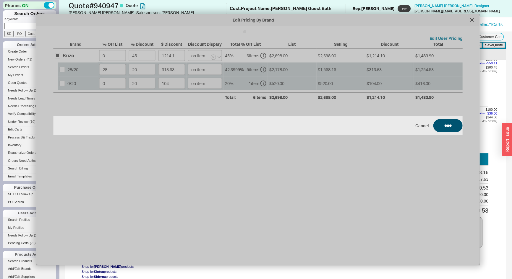
type input "45"
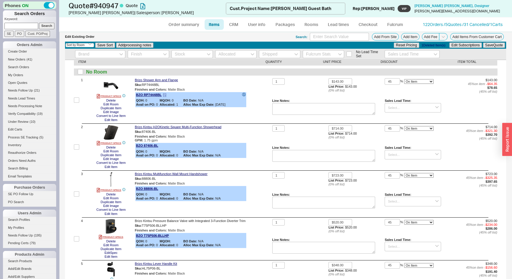
scroll to position [0, 0]
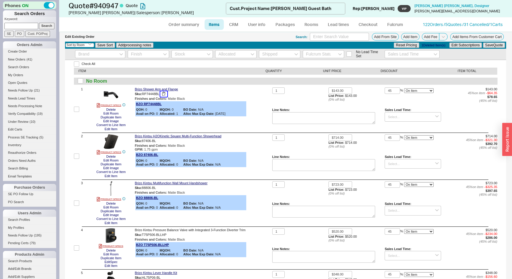
click at [165, 95] on button "button" at bounding box center [163, 94] width 7 height 6
click at [162, 141] on button "button" at bounding box center [160, 141] width 7 height 6
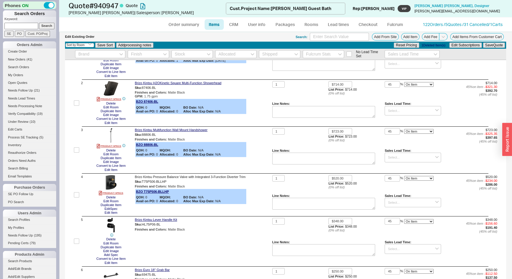
scroll to position [54, 0]
click at [162, 133] on button "button" at bounding box center [160, 135] width 7 height 6
click at [172, 183] on button "button" at bounding box center [170, 182] width 7 height 6
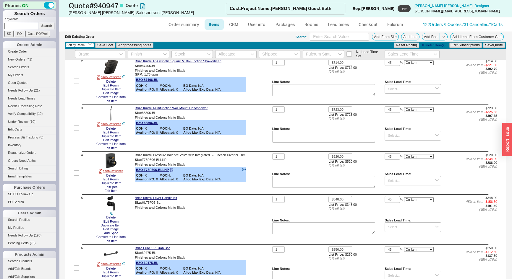
scroll to position [107, 0]
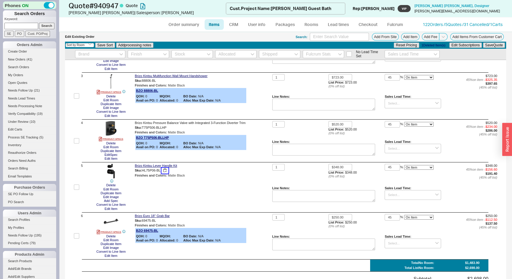
click at [166, 171] on button "button" at bounding box center [164, 171] width 7 height 6
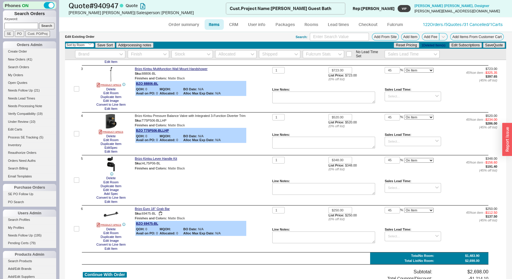
scroll to position [134, 0]
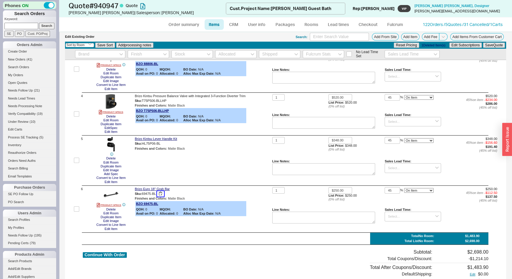
click at [162, 194] on button "button" at bounding box center [160, 194] width 7 height 6
click at [397, 56] on input at bounding box center [412, 54] width 55 height 8
click at [409, 75] on div "2 - 3 Weeks" at bounding box center [412, 74] width 55 height 10
type input "2 - 3 Weeks"
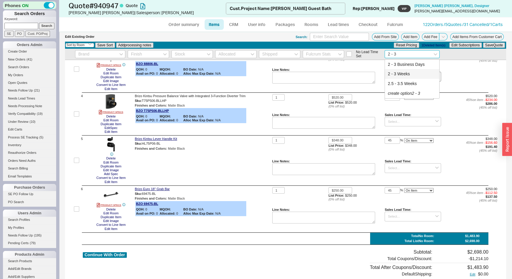
type input "2 - 3 Weeks"
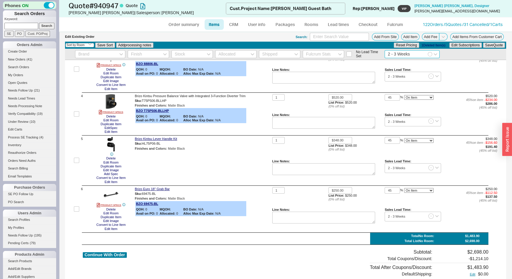
type input "2 - 3 Weeks"
click at [495, 47] on div "Reset Pricing 1 Deleted Item(s) Edit Subscriptions Save Quote" at bounding box center [449, 45] width 112 height 7
click at [494, 47] on button "Save Quote" at bounding box center [494, 45] width 22 height 5
click at [491, 46] on button "Save Quote" at bounding box center [494, 45] width 22 height 5
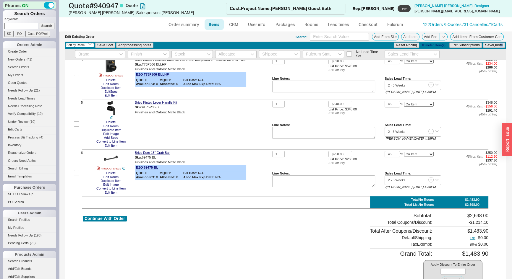
scroll to position [161, 0]
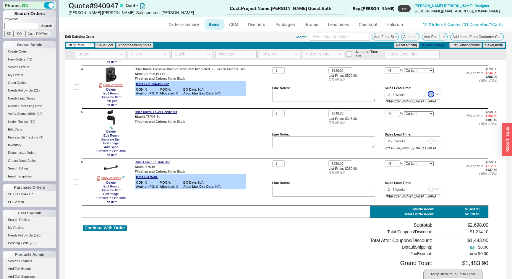
click at [429, 94] on button "button" at bounding box center [431, 94] width 5 height 5
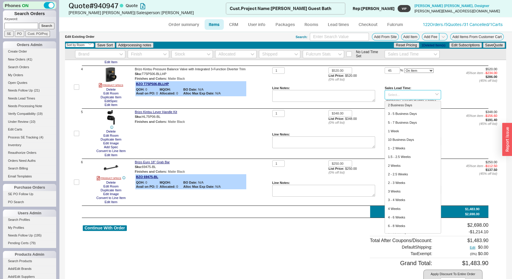
click at [423, 95] on input at bounding box center [413, 95] width 56 height 10
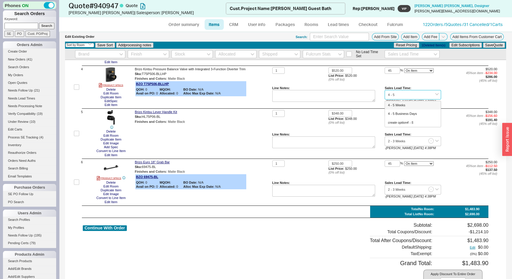
click at [397, 104] on div "4 - 5 Weeks" at bounding box center [413, 105] width 56 height 9
type input "4 - 5 Weeks"
click at [489, 45] on button "Save Quote" at bounding box center [494, 45] width 22 height 5
click at [183, 25] on link "Order summary" at bounding box center [183, 24] width 39 height 11
select select "*"
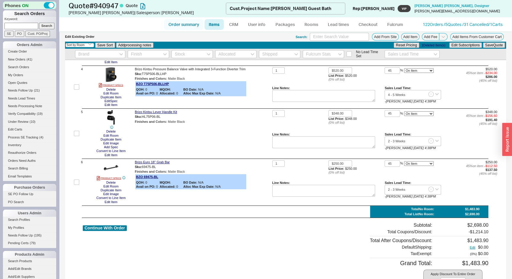
select select "*"
select select "LOW"
select select "3"
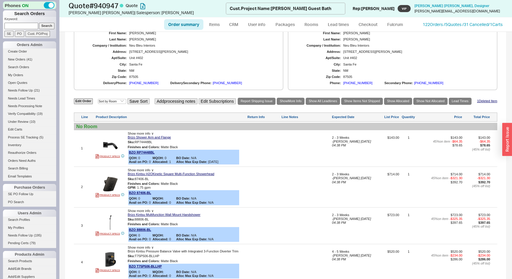
scroll to position [134, 0]
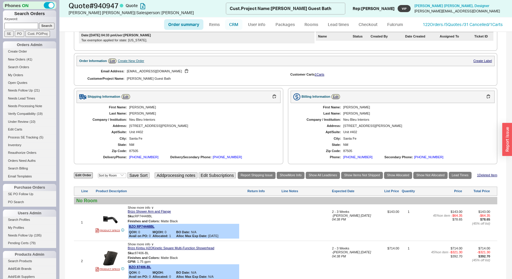
click at [237, 22] on link "CRM" at bounding box center [233, 24] width 17 height 11
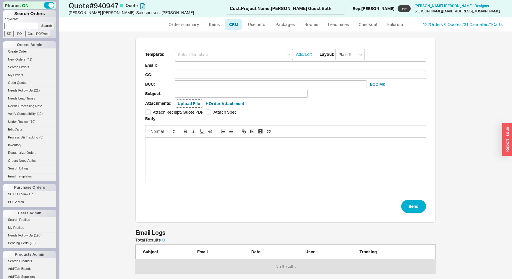
scroll to position [243, 445]
click at [221, 54] on input at bounding box center [234, 54] width 118 height 11
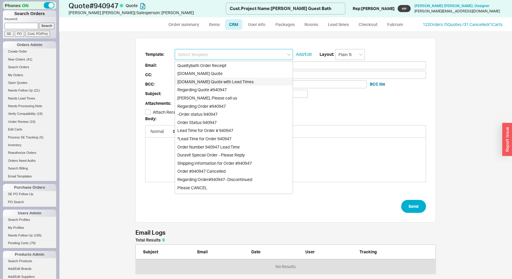
click at [227, 82] on div "Qualitybath.com Quote with Lead Times" at bounding box center [234, 82] width 118 height 8
type input "Qualitybath.com Quote with Lead Times"
type input "Receipt"
type input "design@neubleu.com"
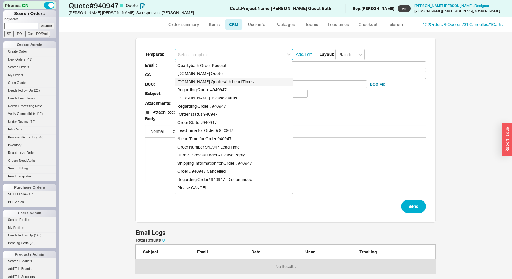
type input "Quality Bath Quote #940947 with Lead Times"
checkbox input "true"
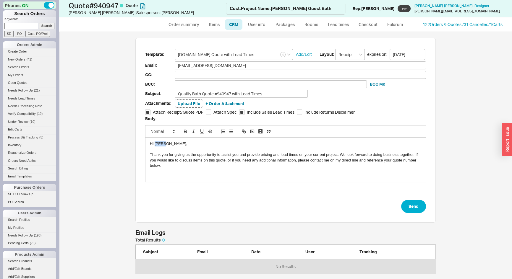
click at [154, 144] on div "Hi Erica," at bounding box center [285, 143] width 271 height 5
click at [412, 210] on button "Send" at bounding box center [413, 206] width 25 height 13
select select "*"
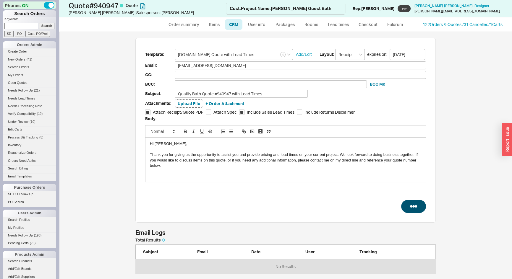
select select "LOW"
select select "3"
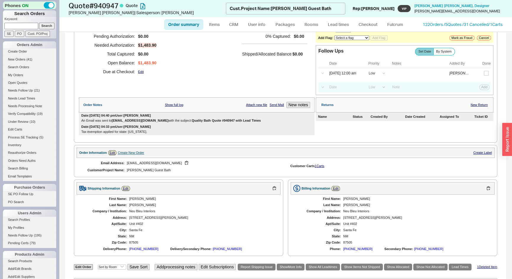
scroll to position [54, 0]
click at [183, 26] on link "Order summary" at bounding box center [183, 24] width 39 height 11
select select "*"
select select "LOW"
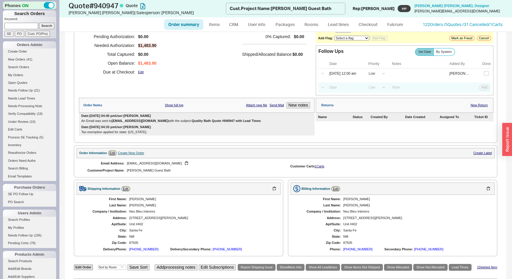
select select "LOW"
select select "3"
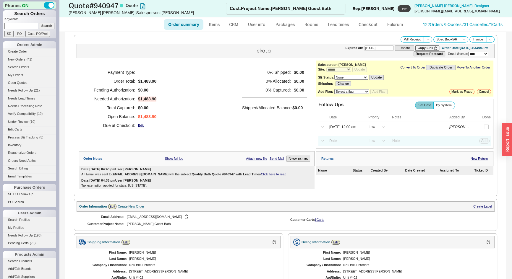
click at [264, 178] on div "Date: 09/18/2025 04:33 pm User: Josh Tax exemption applied for state: NM." at bounding box center [197, 183] width 236 height 11
click at [264, 175] on link "Click here to read" at bounding box center [273, 175] width 25 height 4
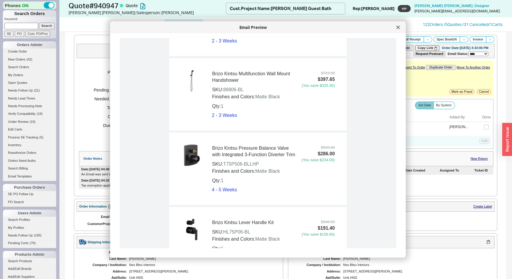
scroll to position [591, 0]
click at [397, 27] on icon at bounding box center [399, 28] width 4 height 4
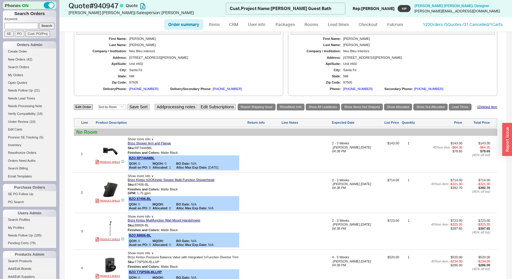
scroll to position [215, 0]
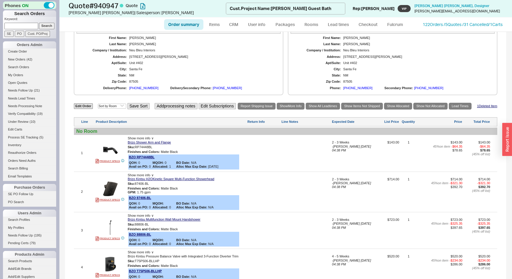
click at [185, 24] on link "Order summary" at bounding box center [183, 24] width 39 height 11
select select "*"
select select "LOW"
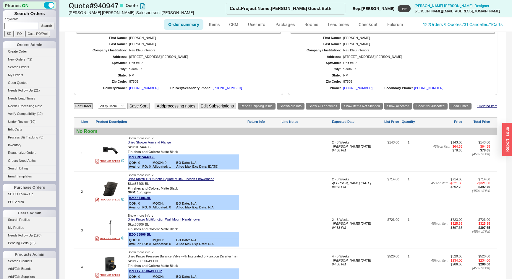
select select "3"
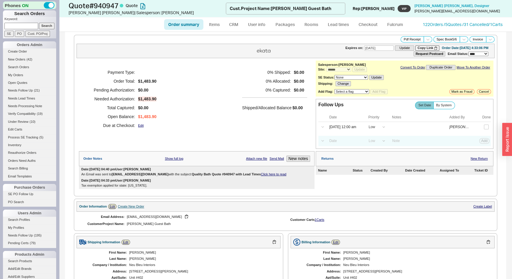
click at [264, 174] on link "Click here to read" at bounding box center [273, 175] width 25 height 4
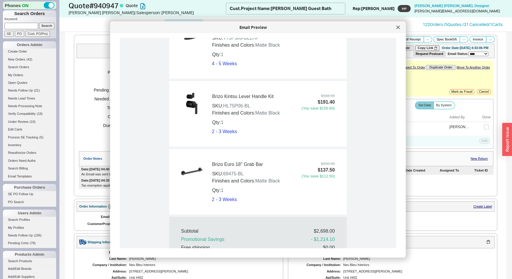
scroll to position [833, 0]
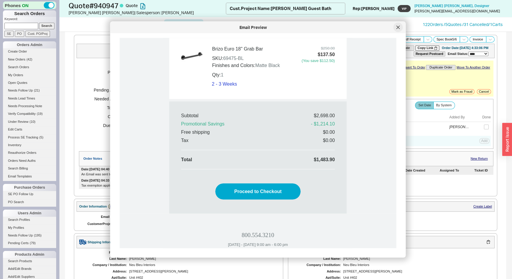
click at [395, 27] on div at bounding box center [398, 27] width 9 height 9
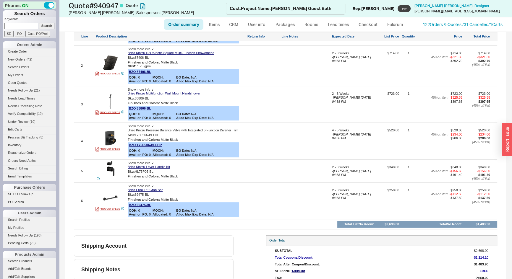
scroll to position [349, 0]
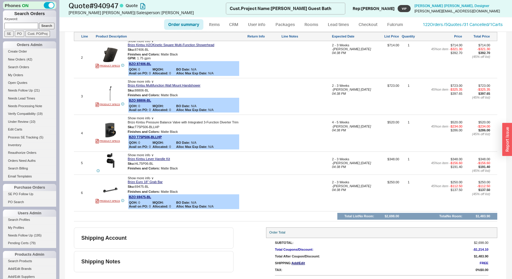
click at [176, 24] on link "Order summary" at bounding box center [183, 24] width 39 height 11
select select "*"
select select "LOW"
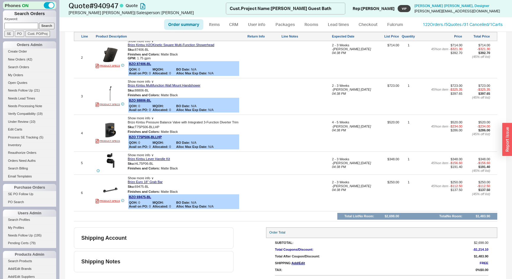
select select "3"
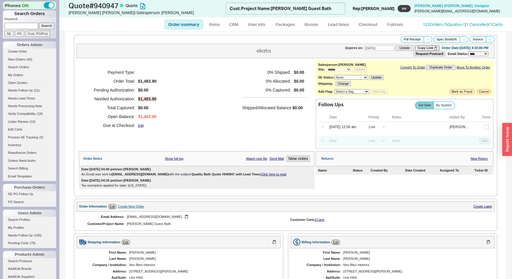
click at [263, 175] on link "Click here to read" at bounding box center [273, 175] width 25 height 4
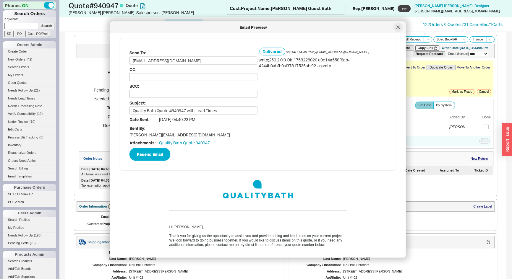
click at [399, 27] on icon at bounding box center [399, 28] width 4 height 4
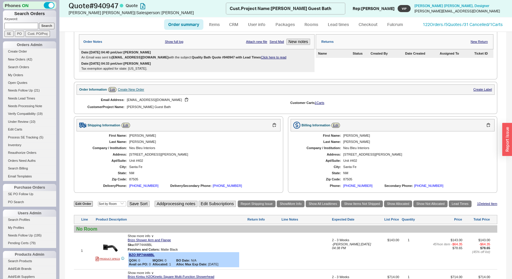
scroll to position [188, 0]
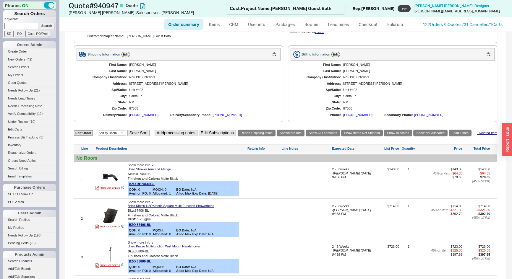
click at [186, 24] on link "Order summary" at bounding box center [183, 24] width 39 height 11
select select "*"
select select "LOW"
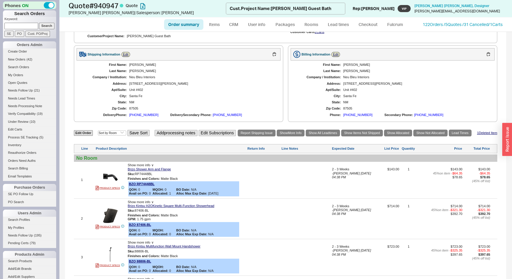
select select "3"
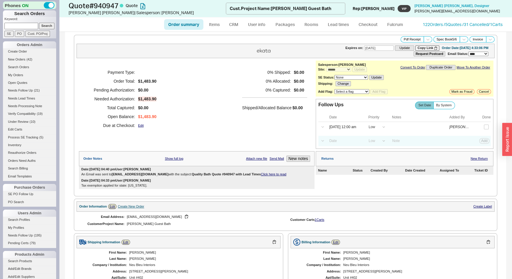
click at [186, 24] on link "Order summary" at bounding box center [183, 24] width 39 height 11
select select "*"
select select "LOW"
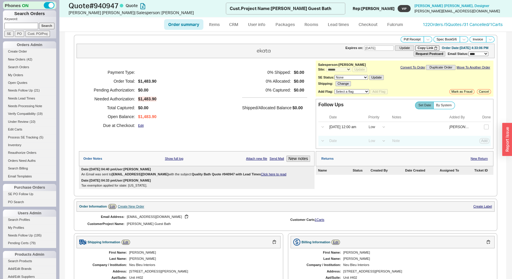
select select "3"
click at [261, 175] on link "Click here to read" at bounding box center [273, 175] width 25 height 4
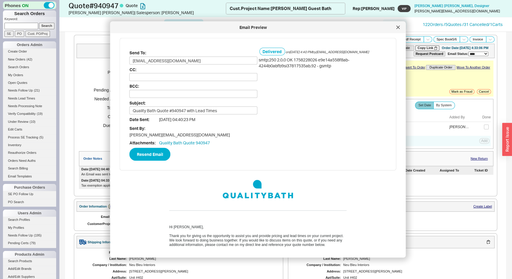
click at [396, 28] on div at bounding box center [398, 27] width 9 height 9
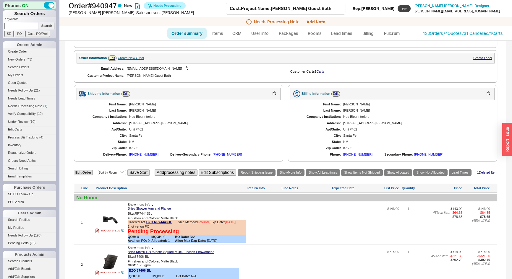
scroll to position [80, 0]
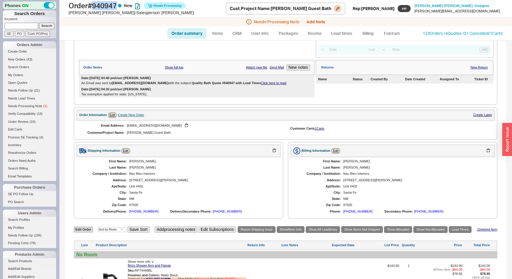
drag, startPoint x: 120, startPoint y: 4, endPoint x: 90, endPoint y: 5, distance: 29.6
click at [90, 5] on h1 "Order # 940947 New Needs Processing" at bounding box center [147, 5] width 157 height 8
copy h1 "# 940947"
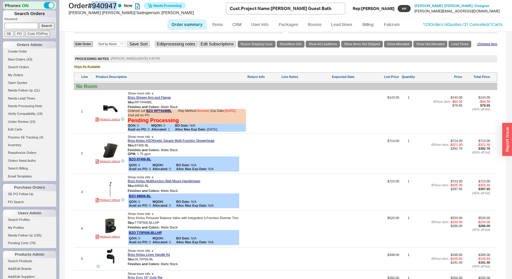
scroll to position [365, 0]
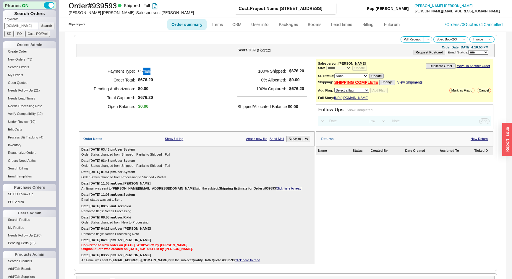
select select "*"
select select "LOW"
select select "3"
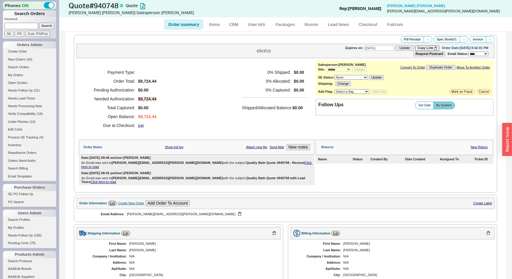
select select "*"
select select "3"
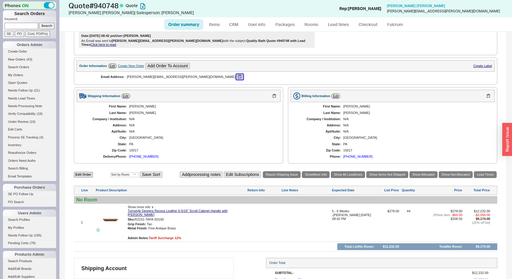
click at [236, 74] on button "button" at bounding box center [239, 77] width 7 height 6
paste input "935103"
type input "935103"
click at [44, 25] on input "Search" at bounding box center [47, 26] width 16 height 6
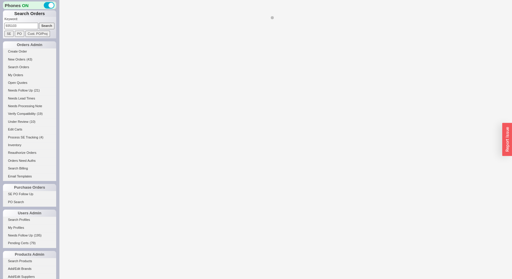
select select "*"
select select "LOW"
select select "3"
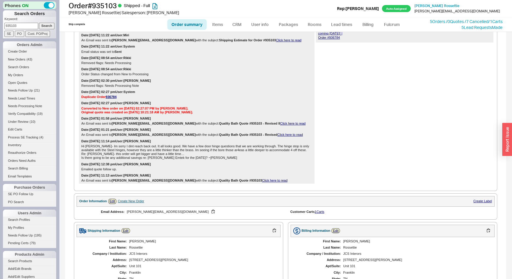
scroll to position [99, 0]
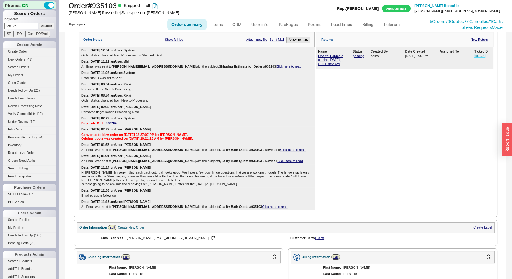
click at [477, 58] on link "187699" at bounding box center [479, 56] width 11 height 4
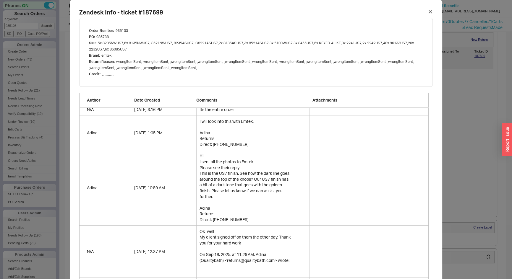
scroll to position [1175, 0]
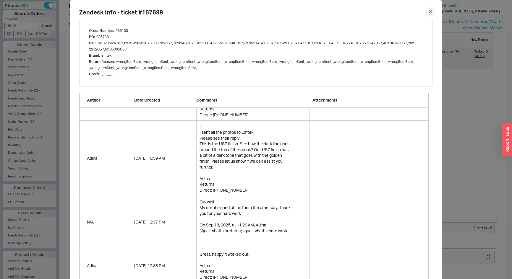
click at [426, 12] on div at bounding box center [430, 11] width 9 height 9
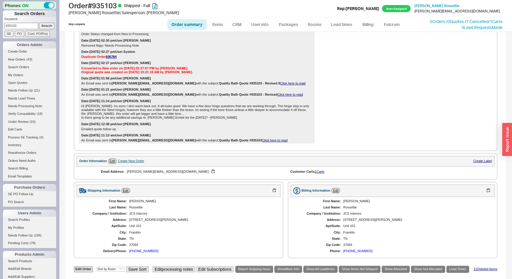
scroll to position [242, 0]
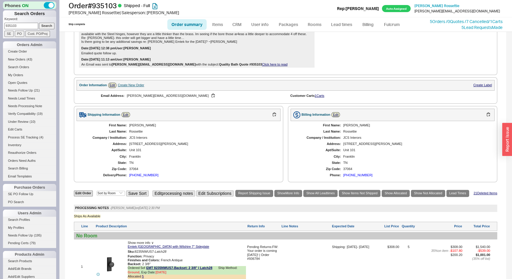
click at [131, 87] on div "Create New Order" at bounding box center [131, 85] width 26 height 4
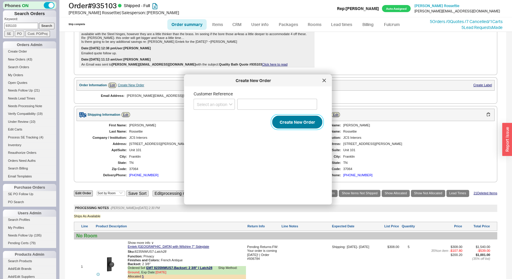
click at [301, 122] on button "Create New Order" at bounding box center [297, 122] width 50 height 13
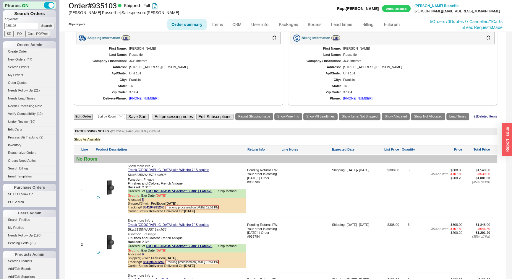
scroll to position [430, 0]
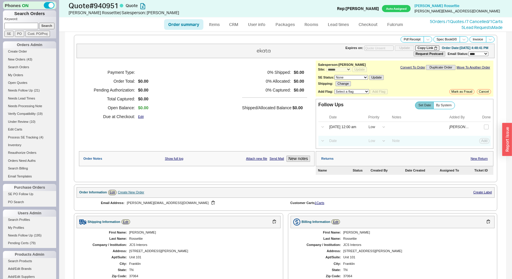
select select "*"
select select "LOW"
select select "3"
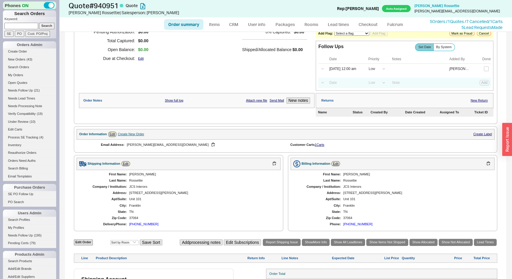
scroll to position [95, 0]
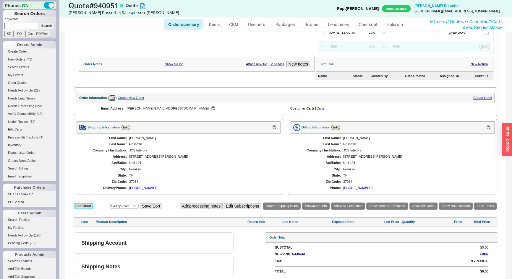
click at [88, 204] on link "Edit Order" at bounding box center [83, 206] width 19 height 6
select select "3"
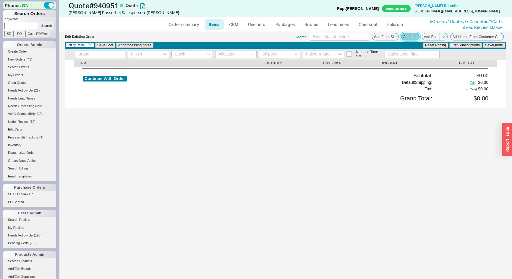
click at [411, 37] on button "Add Item" at bounding box center [410, 36] width 18 height 7
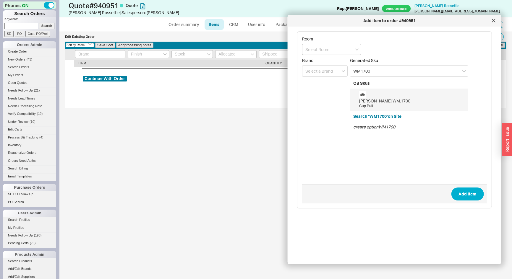
click at [397, 101] on div "Ashley Norton WM.1700" at bounding box center [412, 101] width 106 height 6
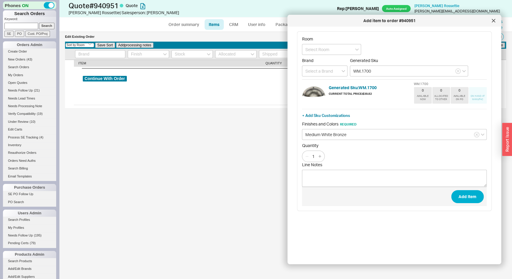
type input "WM.1700"
click at [315, 155] on input "1" at bounding box center [313, 156] width 8 height 7
type input "7"
drag, startPoint x: 465, startPoint y: 199, endPoint x: 461, endPoint y: 198, distance: 3.9
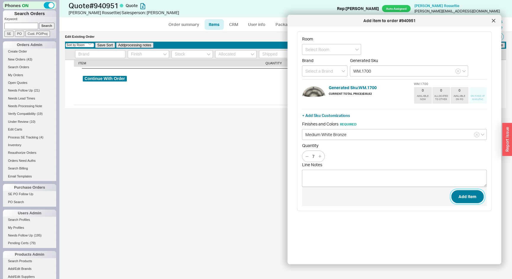
click at [465, 199] on button "Add Item" at bounding box center [467, 196] width 33 height 13
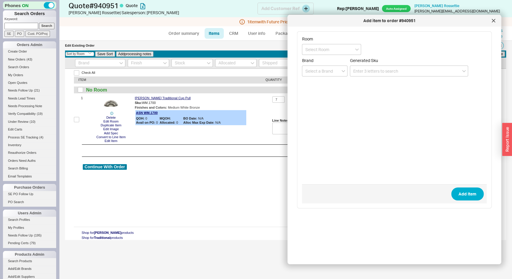
drag, startPoint x: 495, startPoint y: 21, endPoint x: 374, endPoint y: 1, distance: 122.8
click at [493, 20] on icon at bounding box center [494, 21] width 4 height 4
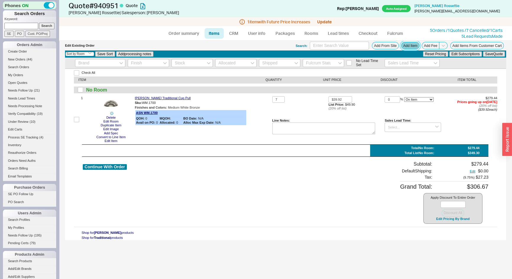
click at [410, 44] on button "Add Item" at bounding box center [410, 45] width 18 height 7
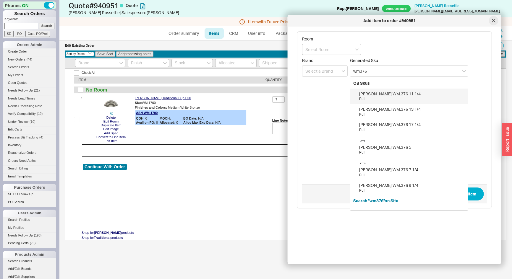
type input "wm376"
drag, startPoint x: 495, startPoint y: 20, endPoint x: 492, endPoint y: 21, distance: 3.5
click at [495, 20] on icon at bounding box center [494, 21] width 4 height 4
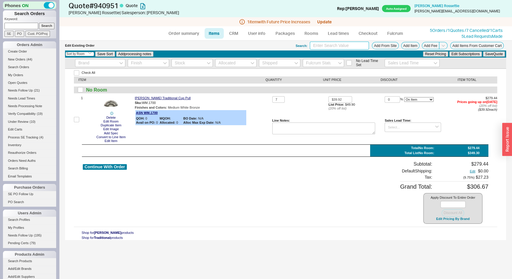
click at [326, 45] on input at bounding box center [339, 46] width 59 height 8
type input "WM376"
click at [408, 46] on button "Add Item" at bounding box center [410, 45] width 18 height 7
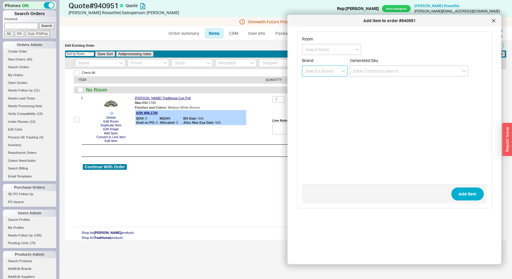
click at [320, 69] on input at bounding box center [325, 71] width 46 height 11
click at [319, 82] on div "Ashley Norton" at bounding box center [325, 83] width 45 height 11
type input "Ashley Norton"
click at [356, 73] on input at bounding box center [409, 71] width 118 height 11
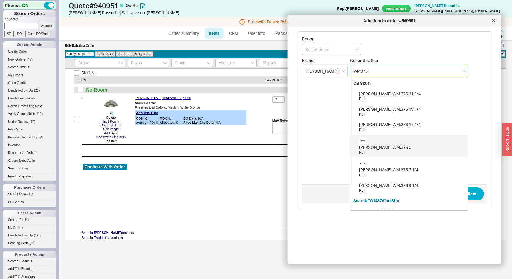
scroll to position [6, 0]
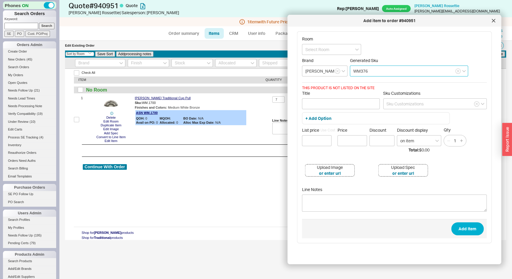
click at [388, 72] on input "WM376" at bounding box center [409, 71] width 118 height 11
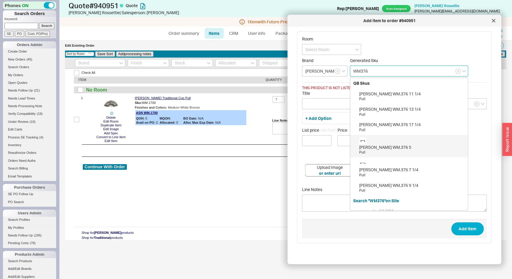
click at [380, 148] on div "Ashley Norton WM.376 5" at bounding box center [412, 148] width 106 height 6
type input "WM.376 5"
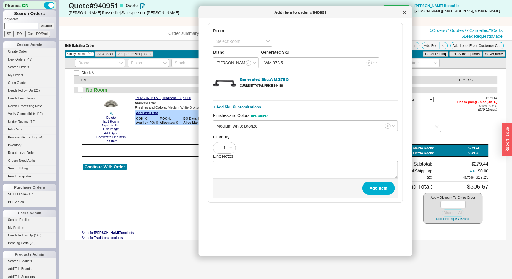
drag, startPoint x: 384, startPoint y: 23, endPoint x: 289, endPoint y: 13, distance: 95.1
click at [289, 13] on div "Add item to order #940951" at bounding box center [301, 12] width 198 height 6
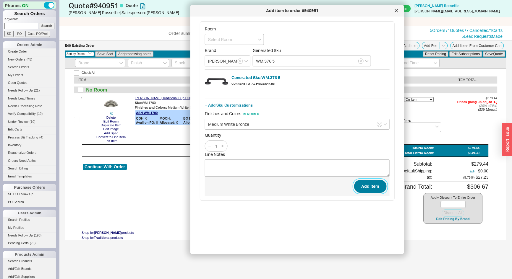
click at [369, 187] on button "Add Item" at bounding box center [370, 186] width 33 height 13
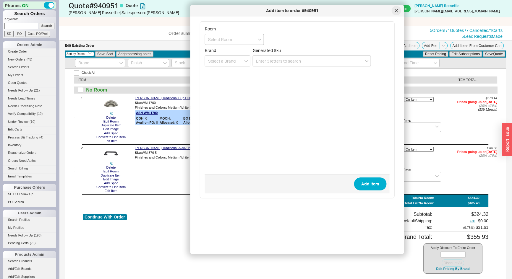
click at [396, 12] on icon at bounding box center [397, 11] width 4 height 4
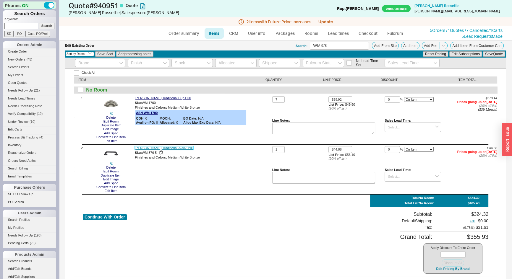
click at [179, 148] on link "Ashley Norton Traditional 3-3/4" Pull" at bounding box center [164, 148] width 59 height 4
click at [334, 44] on input "WM376" at bounding box center [339, 46] width 59 height 8
click at [277, 153] on input "1" at bounding box center [278, 149] width 12 height 7
type input "6"
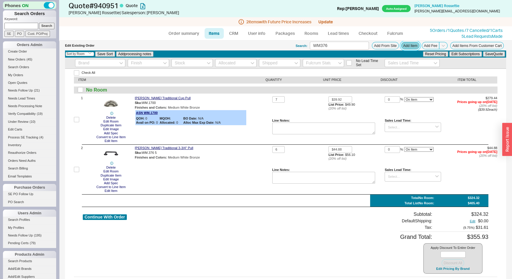
click at [403, 47] on button "Add Item" at bounding box center [410, 45] width 18 height 7
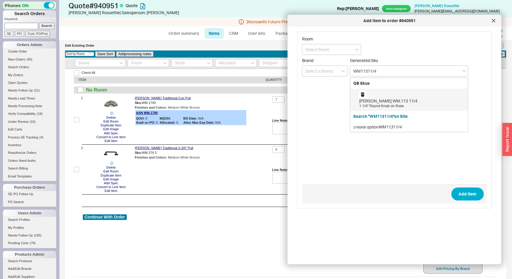
click at [383, 101] on div "Ashley Norton WM.113 11/4" at bounding box center [412, 101] width 106 height 6
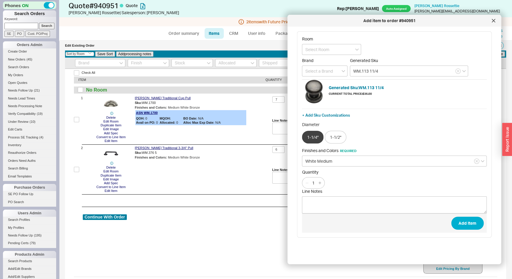
type input "WM.113 11/4"
click at [315, 182] on input "1" at bounding box center [313, 183] width 8 height 7
type input "14"
click at [469, 222] on button "Add Item" at bounding box center [467, 223] width 33 height 13
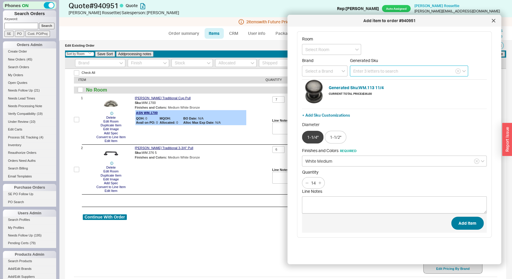
type input "1"
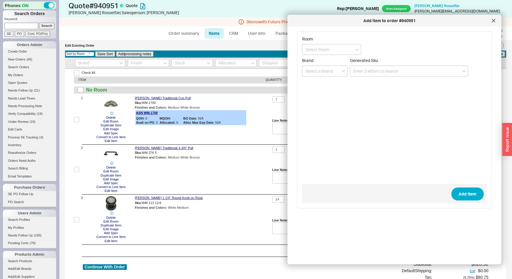
click at [400, 60] on div "Generated Sku" at bounding box center [409, 60] width 118 height 5
click at [391, 67] on input at bounding box center [409, 71] width 118 height 11
paste input "37611/4"
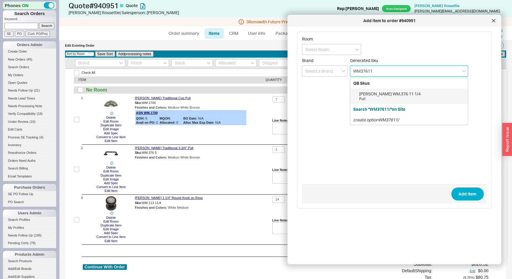
type input "WM3761"
click at [391, 69] on input "WM3761" at bounding box center [409, 71] width 118 height 11
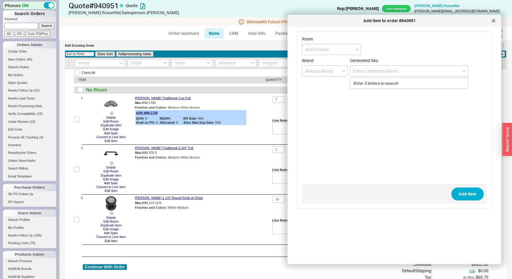
click at [493, 22] on div at bounding box center [493, 20] width 9 height 9
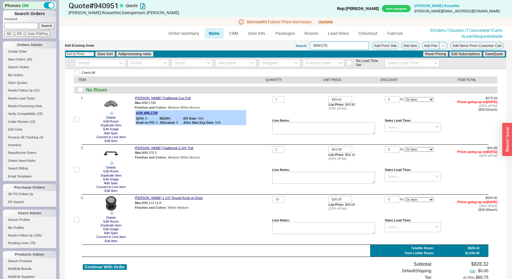
click at [330, 47] on input "WM376" at bounding box center [339, 46] width 59 height 8
paste input "1"
type input "WM376"
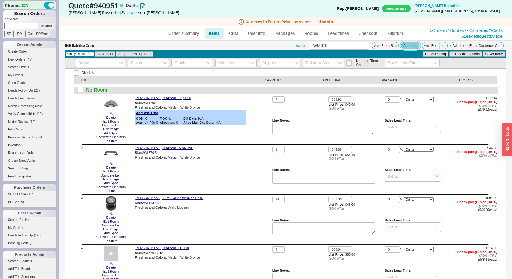
click at [412, 48] on button "Add Item" at bounding box center [410, 45] width 18 height 7
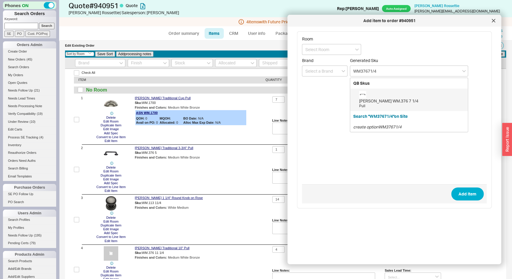
click at [382, 100] on div "Ashley Norton WM.376 7 1/4" at bounding box center [412, 101] width 106 height 6
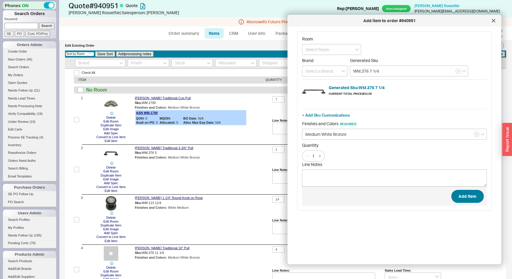
type input "WM.376 7 1/4"
click at [458, 198] on button "Add Item" at bounding box center [467, 196] width 33 height 13
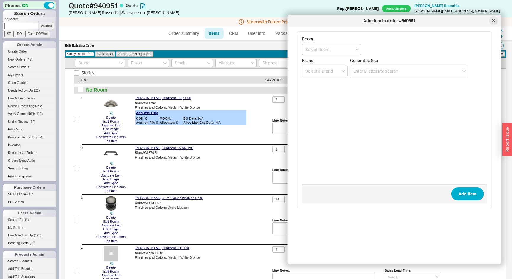
click at [492, 21] on icon at bounding box center [494, 21] width 4 height 4
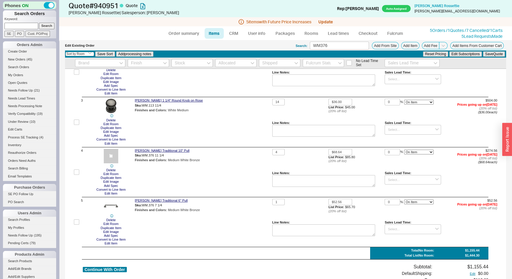
scroll to position [80, 0]
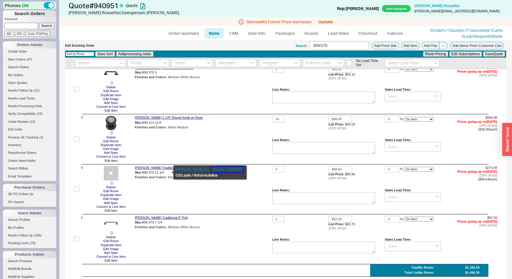
click at [216, 169] on button "973-835-4027" at bounding box center [226, 170] width 31 height 6
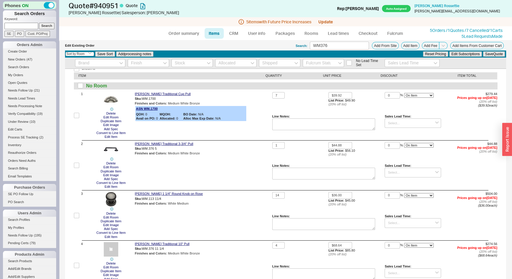
scroll to position [0, 0]
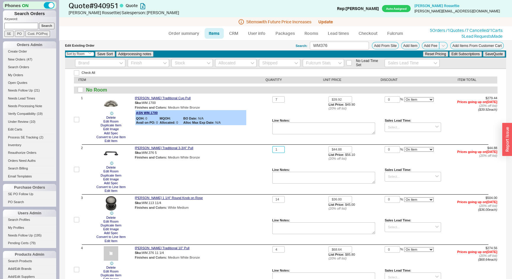
click at [280, 151] on input "1" at bounding box center [278, 149] width 12 height 7
type input "6"
click at [490, 53] on button "Save Quote" at bounding box center [494, 53] width 22 height 5
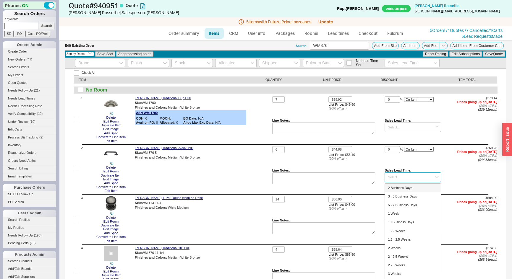
click at [396, 178] on input at bounding box center [413, 178] width 56 height 10
click at [403, 207] on div "5 - 7 Business Days" at bounding box center [413, 205] width 56 height 9
type input "5 - 7 Business Days"
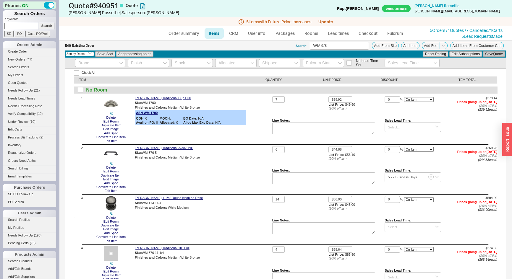
click at [487, 55] on button "Save Quote" at bounding box center [494, 53] width 22 height 5
click at [189, 29] on link "Order summary" at bounding box center [183, 33] width 39 height 11
select select "*"
select select "LOW"
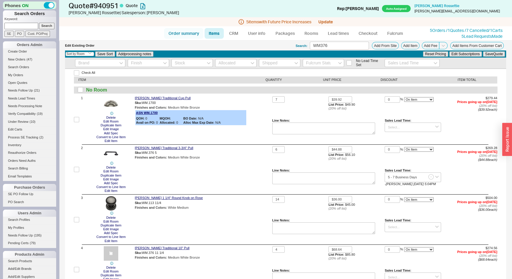
select select "LOW"
select select "3"
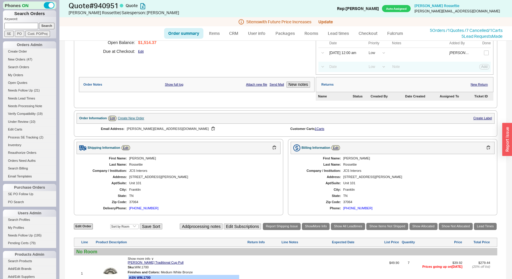
scroll to position [134, 0]
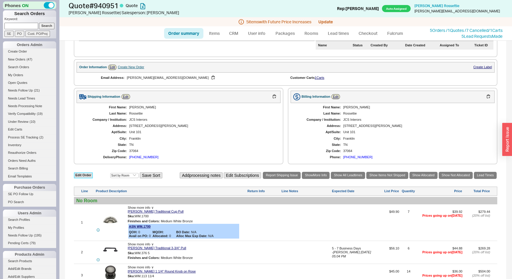
click at [87, 174] on link "Edit Order" at bounding box center [83, 176] width 19 height 6
select select "3"
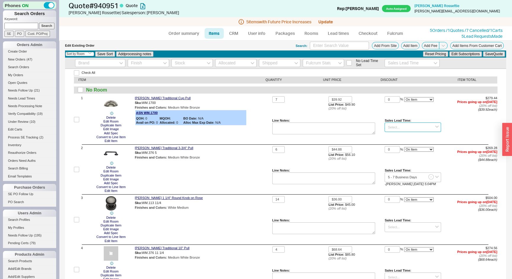
click at [405, 124] on input at bounding box center [413, 128] width 56 height 10
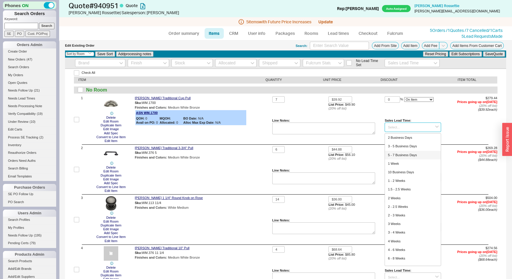
click at [403, 158] on div "5 - 7 Business Days" at bounding box center [413, 155] width 56 height 9
type input "5 - 7 Business Days"
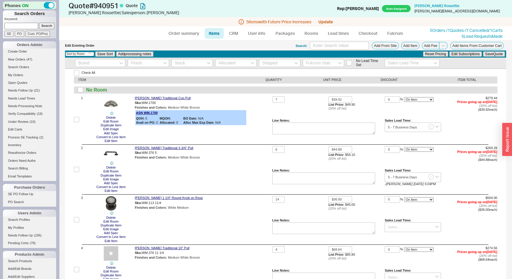
click at [486, 57] on div "Reset Pricing Edit Subscriptions Save Quote" at bounding box center [464, 54] width 83 height 7
click at [486, 56] on button "Save Quote" at bounding box center [494, 53] width 22 height 5
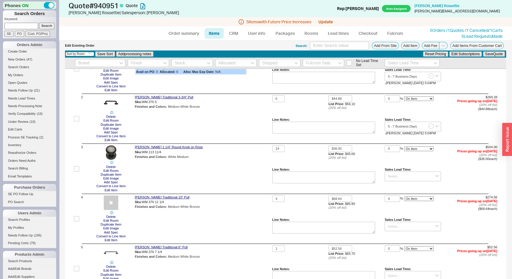
scroll to position [80, 0]
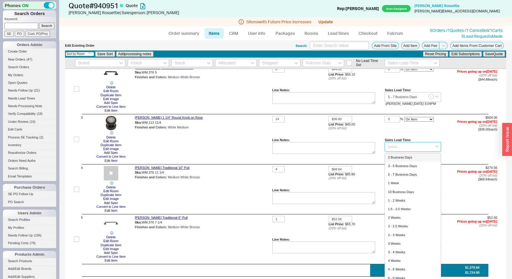
click at [392, 146] on input at bounding box center [413, 147] width 56 height 10
click at [399, 177] on div "5 - 7 Business Days" at bounding box center [413, 175] width 56 height 9
type input "5 - 7 Business Days"
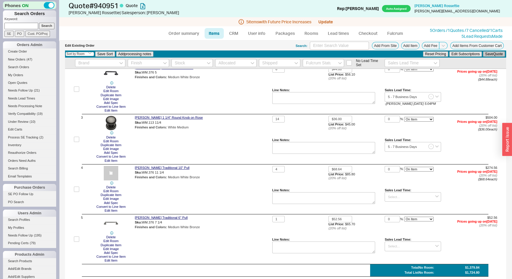
click at [484, 56] on button "Save Quote" at bounding box center [494, 53] width 22 height 5
click at [397, 196] on input at bounding box center [413, 198] width 56 height 10
click at [413, 206] on div "4 - 5 Weeks" at bounding box center [413, 207] width 56 height 9
type input "4 - 5 Weeks"
click at [491, 53] on button "Save Quote" at bounding box center [494, 53] width 22 height 5
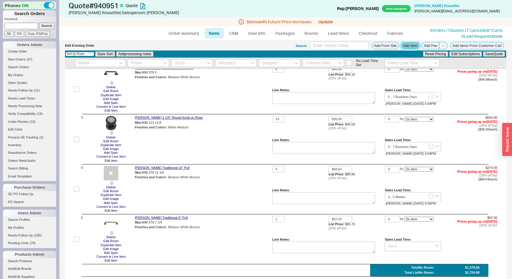
click at [403, 46] on button "Add Item" at bounding box center [410, 45] width 18 height 7
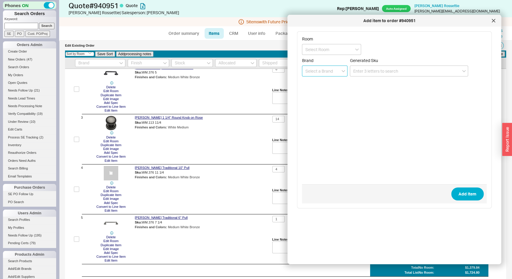
click at [321, 68] on input at bounding box center [325, 71] width 46 height 11
click at [314, 86] on div "Ashley Norton" at bounding box center [325, 83] width 45 height 11
type input "Ashley Norton"
click at [358, 71] on input at bounding box center [409, 71] width 118 height 11
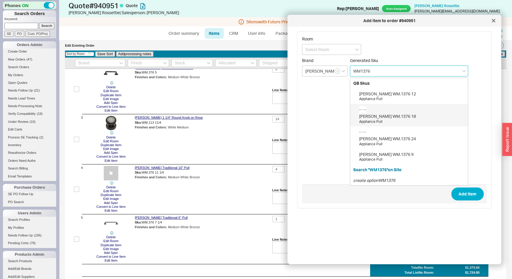
click at [393, 119] on div "Ashley Norton WM.1376 18" at bounding box center [412, 117] width 106 height 6
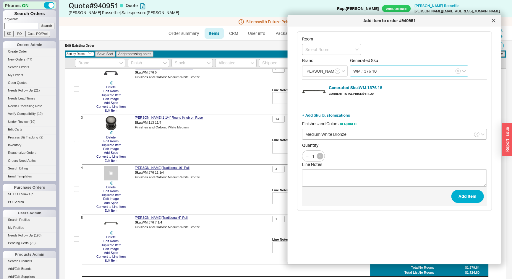
type input "WM.1376 18"
click at [321, 156] on icon "button" at bounding box center [320, 156] width 3 height 3
type input "3"
click at [463, 193] on button "Add Item" at bounding box center [467, 196] width 33 height 13
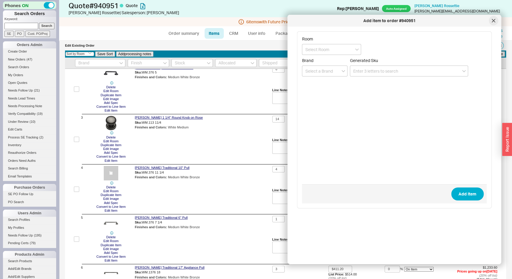
click at [493, 21] on icon at bounding box center [493, 20] width 3 height 3
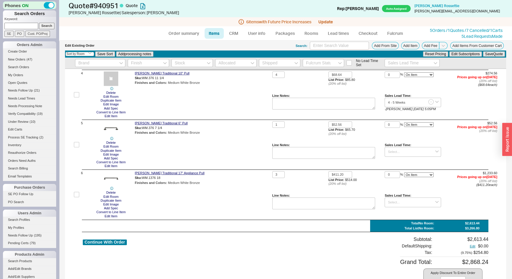
scroll to position [212, 0]
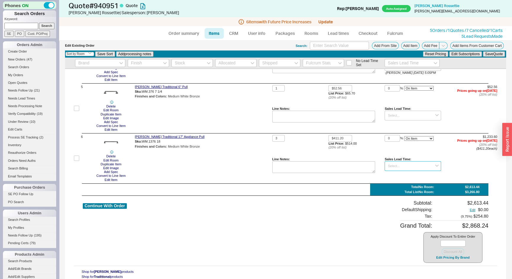
click at [400, 165] on input at bounding box center [413, 166] width 56 height 10
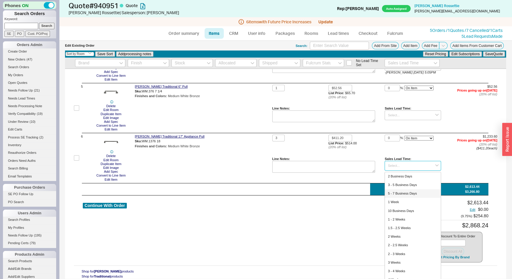
drag, startPoint x: 403, startPoint y: 195, endPoint x: 443, endPoint y: 118, distance: 87.3
click at [403, 195] on div "5 - 7 Business Days" at bounding box center [413, 194] width 56 height 9
type input "5 - 7 Business Days"
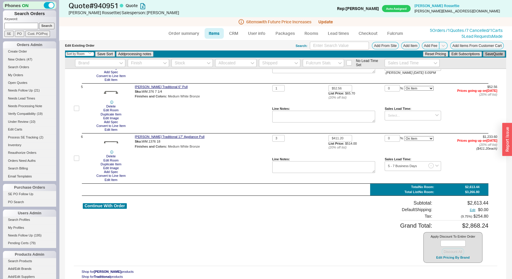
click at [485, 54] on button "Save Quote" at bounding box center [494, 53] width 22 height 5
click at [284, 166] on textarea at bounding box center [323, 167] width 103 height 12
click at [275, 169] on textarea at bounding box center [323, 167] width 103 height 12
type textarea "Through Bolt"
click at [483, 52] on button "Save Quote" at bounding box center [494, 53] width 22 height 5
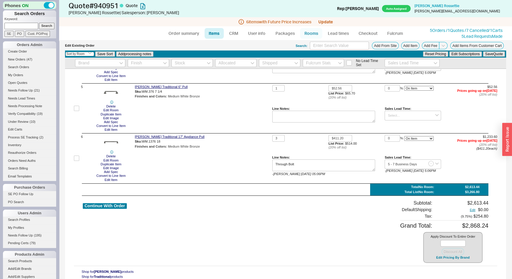
click at [310, 35] on link "Rooms" at bounding box center [311, 33] width 22 height 11
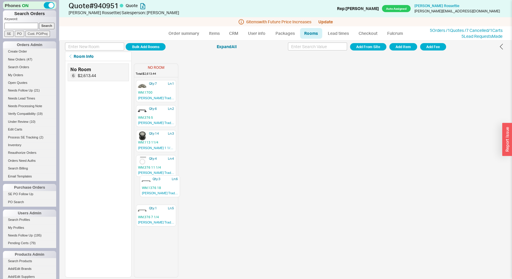
drag, startPoint x: 158, startPoint y: 218, endPoint x: 161, endPoint y: 188, distance: 30.1
click at [161, 188] on div "Qty: 7 Ln: 1 WM.1700 Ashley Norton Traditional Cup Pull Qty: 6 Ln: 2 WM.376 5 A…" at bounding box center [156, 179] width 44 height 198
click at [214, 35] on link "Items" at bounding box center [214, 33] width 19 height 11
select select "3"
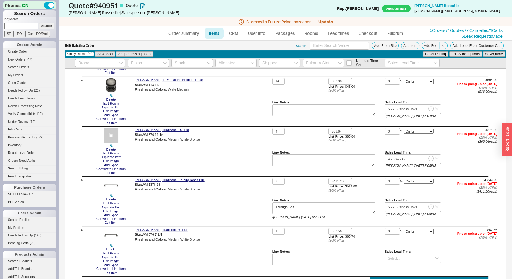
scroll to position [203, 0]
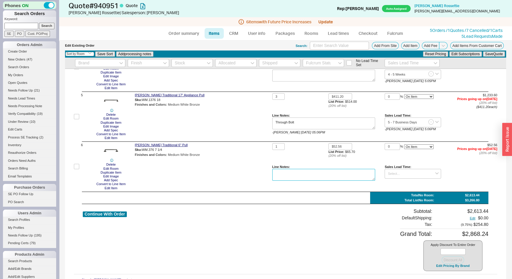
click at [296, 172] on textarea at bounding box center [323, 175] width 103 height 12
click at [489, 54] on button "Save Quote" at bounding box center [494, 53] width 22 height 5
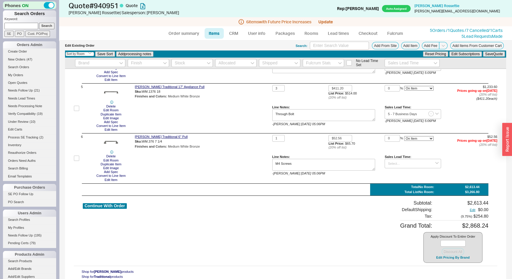
scroll to position [185, 0]
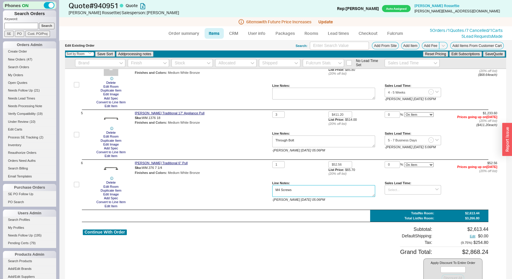
click at [307, 190] on textarea "M4 Screws" at bounding box center [323, 191] width 103 height 12
type textarea "M4 Screws?"
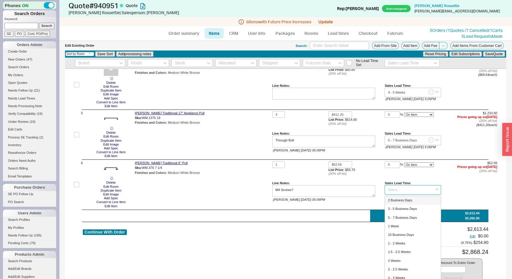
click at [403, 188] on input at bounding box center [413, 190] width 56 height 10
click at [400, 216] on div "5 - 7 Business Days" at bounding box center [413, 218] width 56 height 9
type input "5 - 7 Business Days"
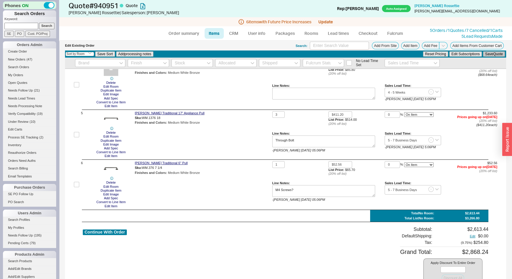
click at [489, 55] on button "Save Quote" at bounding box center [494, 53] width 22 height 5
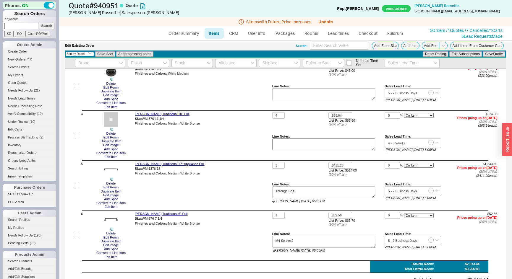
scroll to position [188, 0]
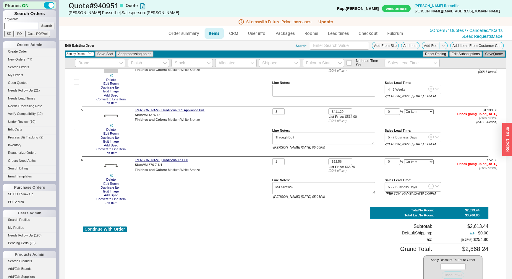
click at [491, 54] on button "Save Quote" at bounding box center [494, 53] width 22 height 5
click at [487, 55] on button "Save Quote" at bounding box center [494, 53] width 22 height 5
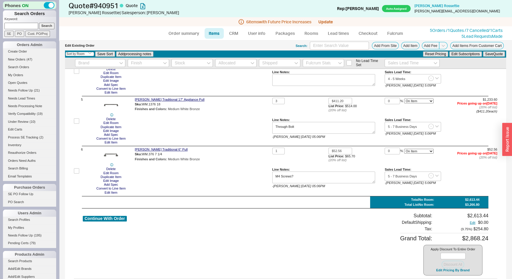
scroll to position [212, 0]
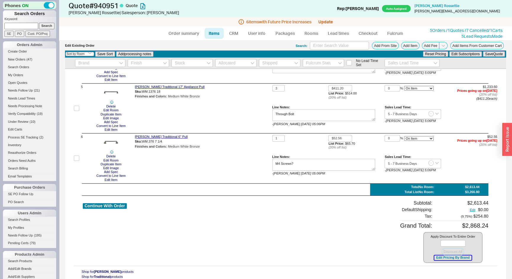
click at [441, 258] on button "Edit Pricing By Brand" at bounding box center [452, 258] width 37 height 4
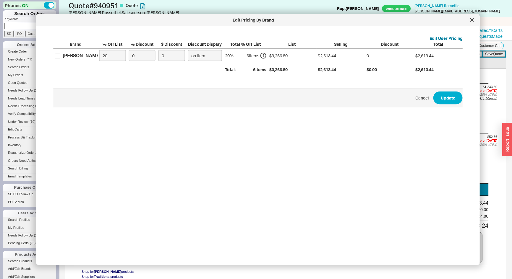
click at [54, 56] on div "Ashley Norton" at bounding box center [76, 56] width 44 height 14
click at [57, 55] on input "Ashley Norton" at bounding box center [57, 55] width 5 height 5
checkbox input "true"
drag, startPoint x: 106, startPoint y: 56, endPoint x: 76, endPoint y: 72, distance: 34.7
click at [77, 71] on div "Brand % Off List % Discount $ Discount Discount Display Total % Off List List S…" at bounding box center [258, 57] width 409 height 33
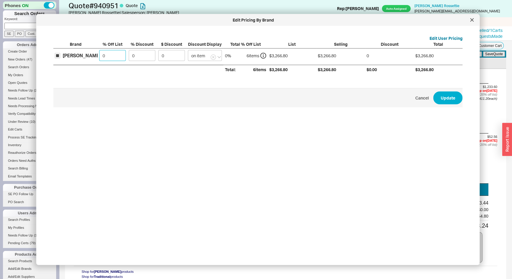
type input "0"
type input "3"
type input "98"
type input "35"
type input "1143.38"
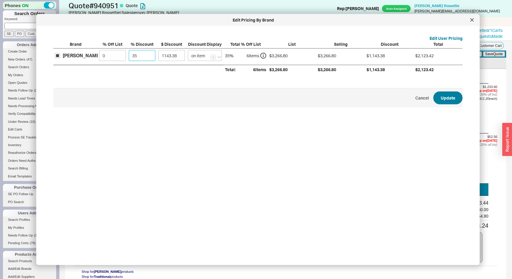
type input "35"
click at [446, 95] on button "Update" at bounding box center [448, 97] width 29 height 13
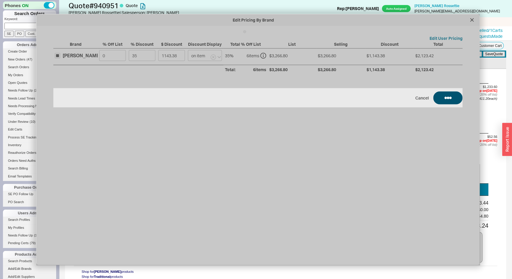
type input "$49.90"
type input "35"
type input "$56.10"
type input "35"
type input "$45.00"
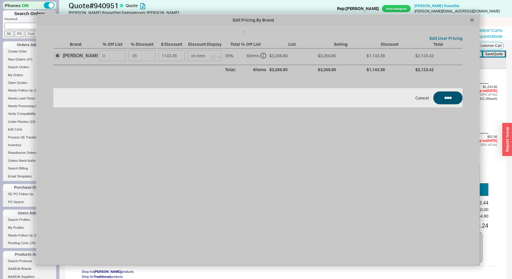
type input "35"
type input "$85.80"
type input "35"
type input "$514.00"
type input "35"
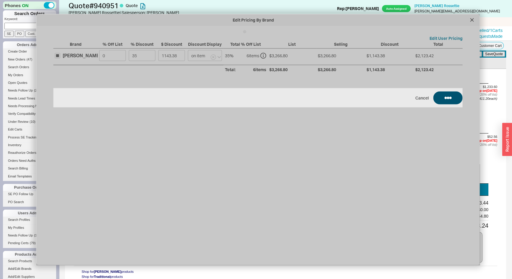
type input "$65.70"
type input "35"
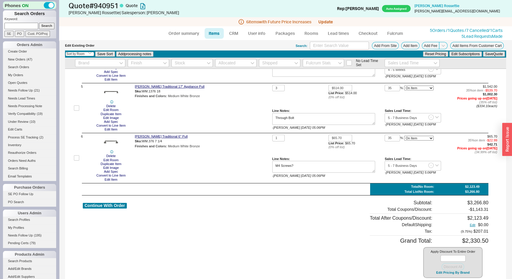
click at [201, 166] on div "Ashley Norton Traditional 6" Pull Sku: WM.376 7 1/4 Finishes and Colors : Mediu…" at bounding box center [202, 158] width 135 height 47
click at [186, 30] on link "Order summary" at bounding box center [183, 33] width 39 height 11
select select "*"
select select "LOW"
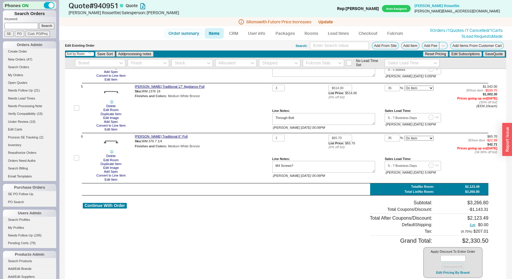
select select "LOW"
select select "3"
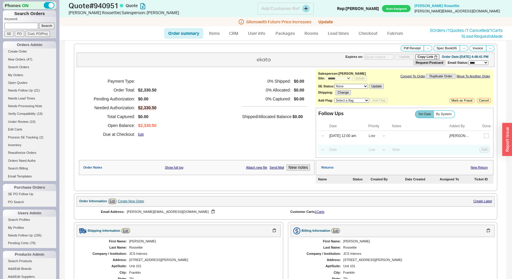
click at [310, 12] on div "Add Customer Ref" at bounding box center [286, 9] width 56 height 12
click at [306, 9] on button at bounding box center [306, 9] width 8 height 8
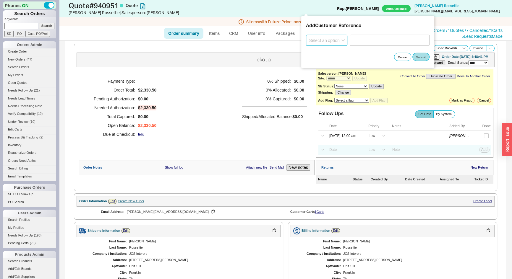
click at [313, 35] on select "Select an option PO Number Project Name" at bounding box center [326, 40] width 41 height 11
select select "Project Name"
click at [306, 35] on select "Select an option PO Number Project Name" at bounding box center [326, 40] width 41 height 11
paste input "Leipers Laundry"
type input "Leipers Laundry"
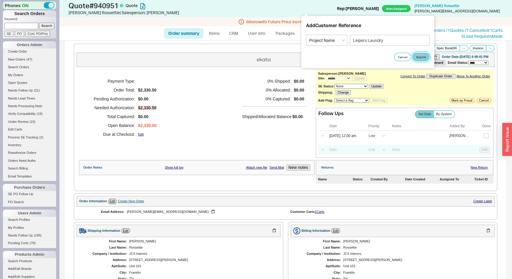
click at [423, 55] on button "Submit" at bounding box center [421, 57] width 17 height 8
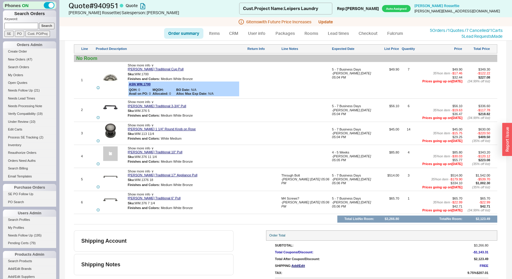
scroll to position [285, 0]
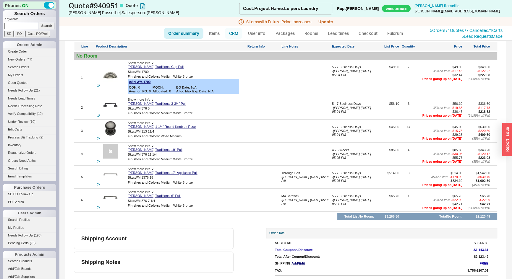
click at [234, 35] on link "CRM" at bounding box center [233, 33] width 17 height 11
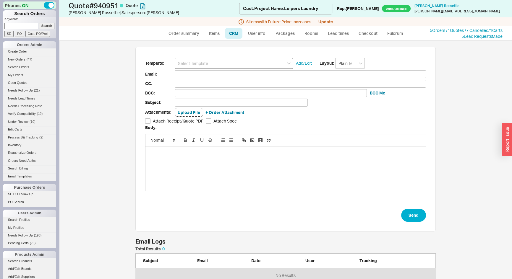
scroll to position [32, 296]
click at [237, 64] on input at bounding box center [234, 63] width 118 height 11
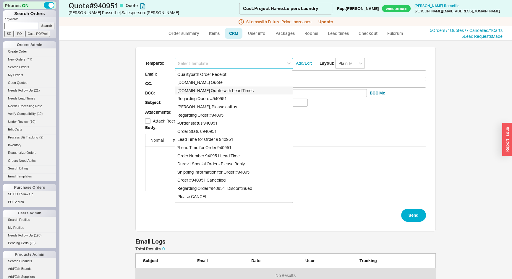
click at [224, 88] on div "Qualitybath.com Quote with Lead Times" at bounding box center [234, 91] width 118 height 8
type input "Receipt"
type input "Julie@jcsinteriors.com"
type input "Quality Bath Quote #940951 with Lead Times"
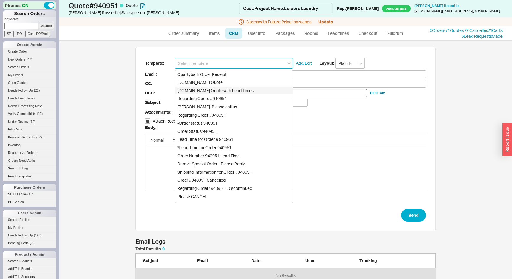
checkbox input "true"
type input "Qualitybath.com Quote with Lead Times"
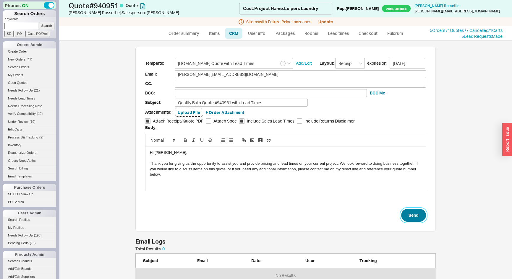
click at [409, 213] on button "Send" at bounding box center [413, 215] width 25 height 13
select select "*"
select select "LOW"
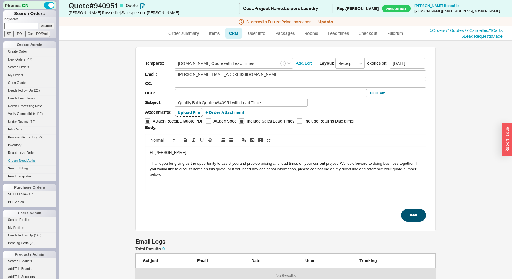
select select "3"
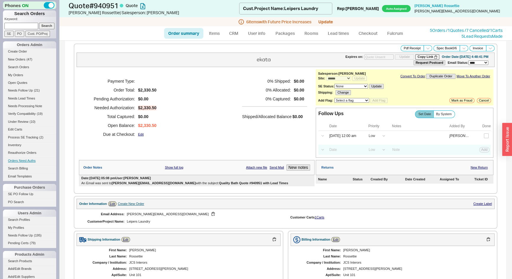
type input "09/27/2025"
drag, startPoint x: 245, startPoint y: 181, endPoint x: 175, endPoint y: 183, distance: 70.7
click at [219, 183] on b "Quality Bath Quote #940951 with Lead Times" at bounding box center [253, 184] width 69 height 4
copy b "Quality Bath Quote #940951 with Lead Times"
click at [426, 46] on icon at bounding box center [428, 48] width 4 height 4
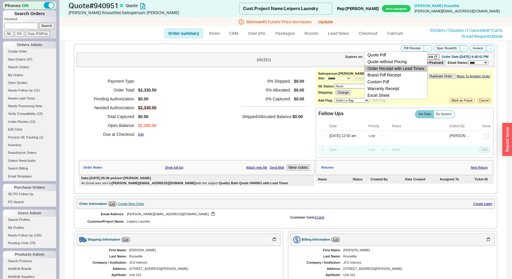
click at [416, 67] on button "Order Receipt with Lead Times" at bounding box center [396, 68] width 63 height 7
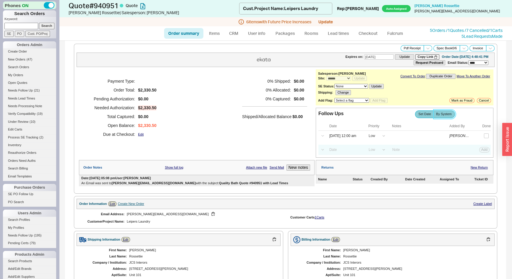
click at [442, 111] on label "By System" at bounding box center [445, 114] width 22 height 7
click at [0, 0] on input "By System" at bounding box center [0, 0] width 0 height 0
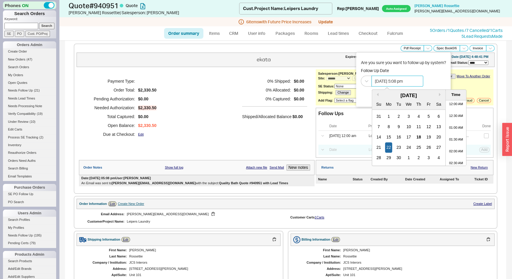
click at [401, 80] on input "09/22/2025 5:08 pm" at bounding box center [398, 81] width 52 height 11
click at [390, 158] on div "29" at bounding box center [388, 158] width 7 height 10
type input "09/29/2025 5:08 pm"
click at [437, 75] on div "Are you sure you want to follow up by system? Follow Up Date 09/29/2025 5:08 pm…" at bounding box center [403, 73] width 85 height 27
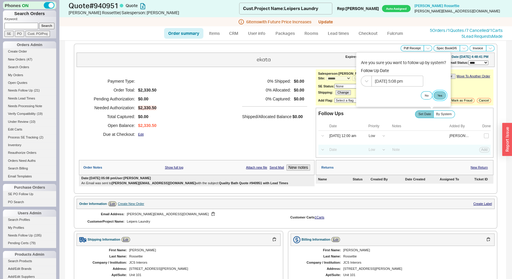
click at [441, 96] on button "Yes" at bounding box center [440, 95] width 12 height 8
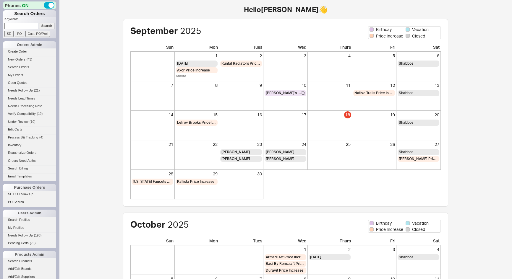
drag, startPoint x: 0, startPoint y: 0, endPoint x: 24, endPoint y: 24, distance: 34.3
click at [24, 24] on input at bounding box center [21, 26] width 34 height 6
type input "940946"
click at [39, 23] on input "Search" at bounding box center [47, 26] width 16 height 6
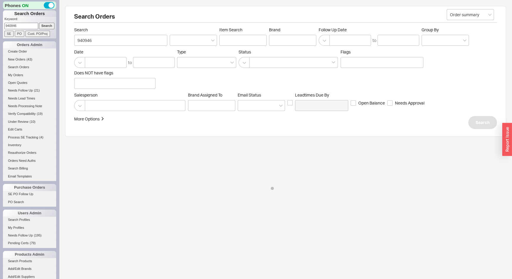
select select "*"
select select "LOW"
select select "3"
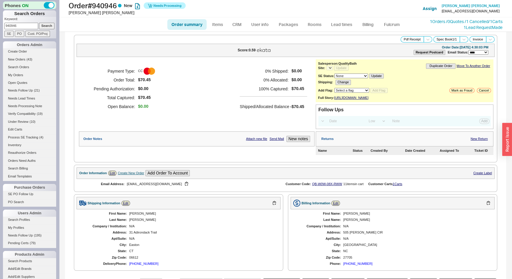
select select "*"
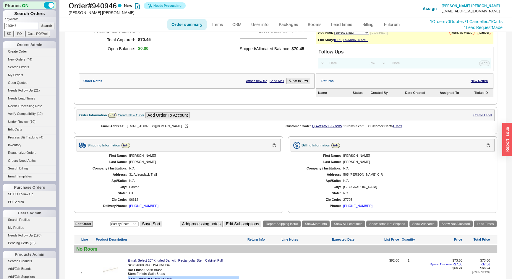
scroll to position [45, 0]
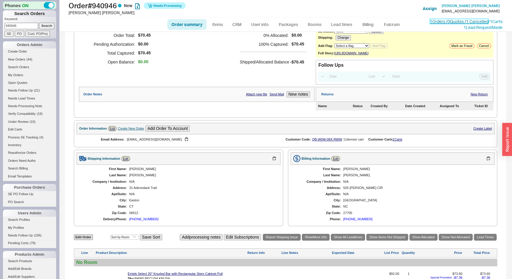
click at [439, 21] on link "1 Orders / 0 Quotes / 1 Cancelled" at bounding box center [459, 21] width 59 height 5
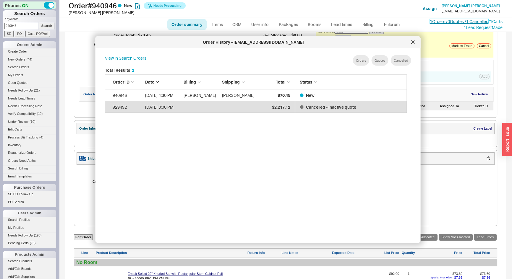
scroll to position [177, 308]
click at [413, 42] on icon at bounding box center [412, 42] width 3 height 3
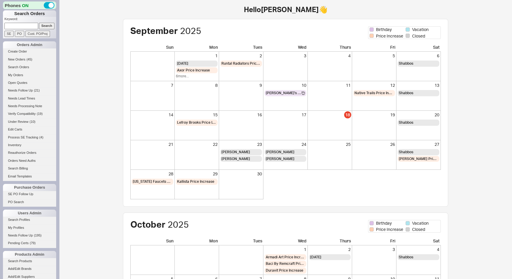
drag, startPoint x: 0, startPoint y: 0, endPoint x: 25, endPoint y: 26, distance: 35.6
click at [25, 26] on input at bounding box center [21, 26] width 34 height 6
type input "934550"
click at [39, 23] on input "Search" at bounding box center [47, 26] width 16 height 6
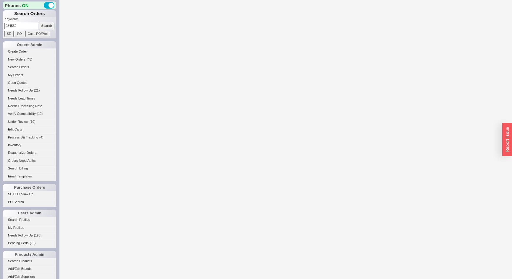
select select "*"
select select "3"
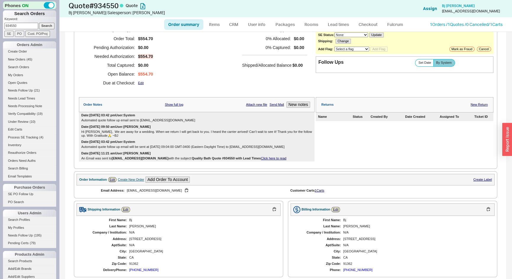
scroll to position [215, 0]
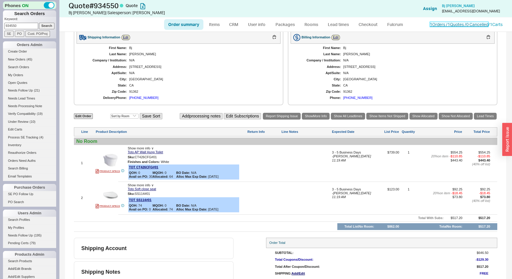
click at [433, 23] on link "1 Orders / 1 Quotes / 0 Cancelled" at bounding box center [459, 24] width 59 height 5
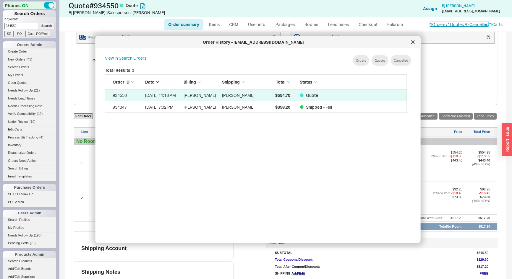
scroll to position [177, 308]
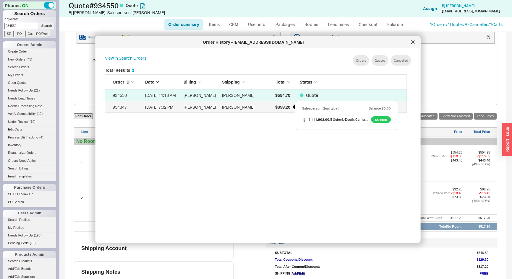
click at [283, 110] on div "$358.20" at bounding box center [276, 107] width 30 height 12
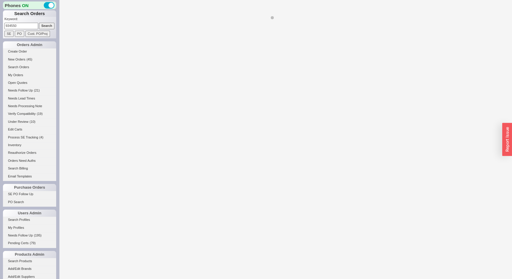
select select "*"
select select "LOW"
select select "3"
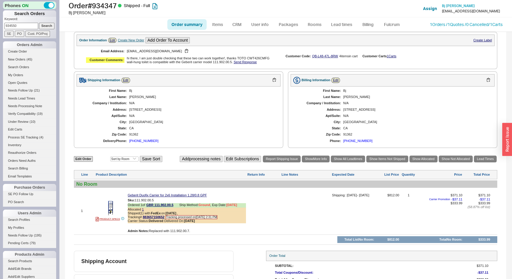
scroll to position [197, 0]
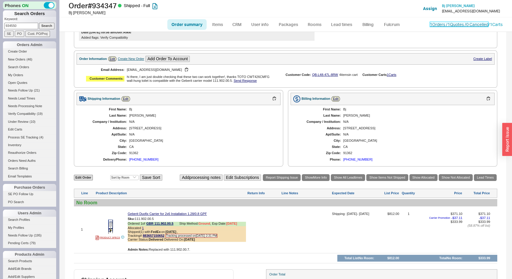
click at [437, 26] on link "1 Orders / 1 Quotes / 0 Cancelled" at bounding box center [459, 24] width 59 height 5
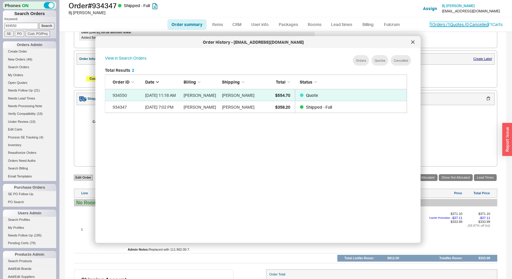
scroll to position [177, 308]
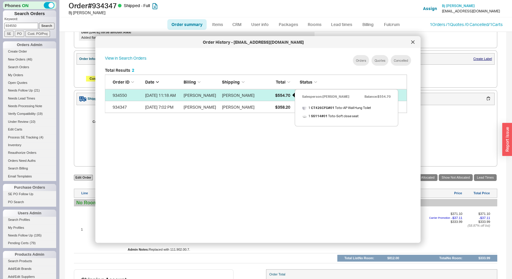
click at [277, 95] on span "$554.70" at bounding box center [282, 95] width 15 height 5
select select "*"
select select "3"
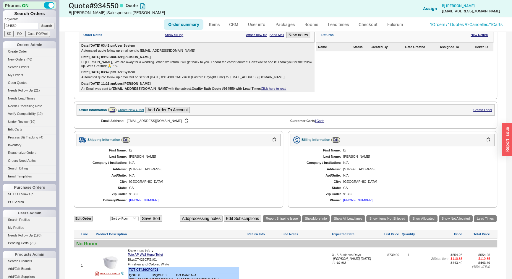
scroll to position [161, 0]
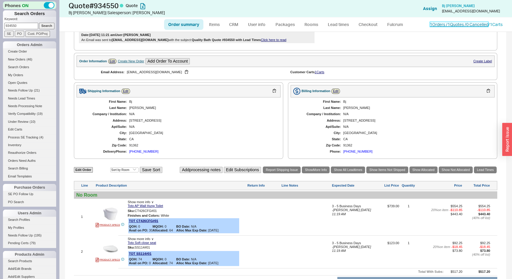
click at [471, 24] on link "1 Orders / 1 Quotes / 0 Cancelled" at bounding box center [459, 24] width 59 height 5
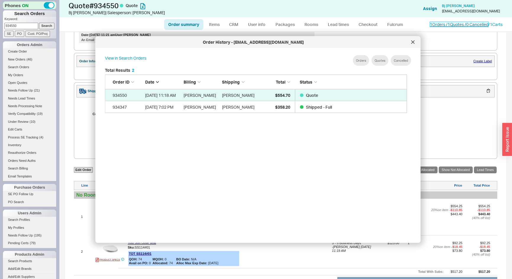
scroll to position [177, 308]
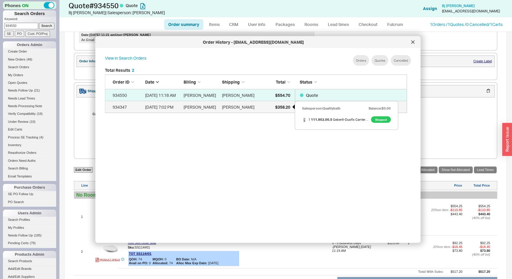
click at [286, 106] on span "$358.20" at bounding box center [282, 106] width 15 height 5
select select "*"
select select "LOW"
select select "3"
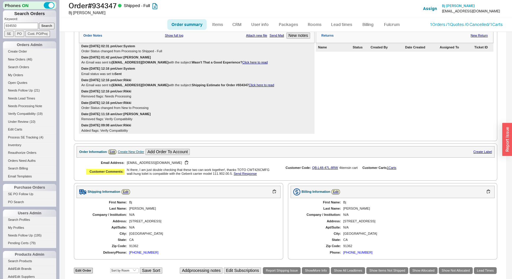
scroll to position [188, 0]
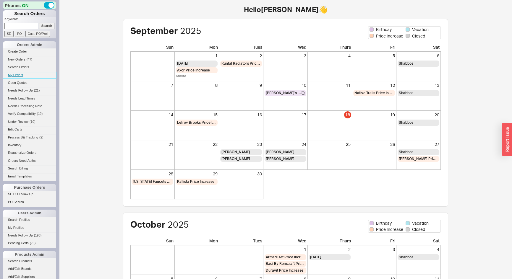
click at [12, 74] on link "My Orders" at bounding box center [29, 75] width 53 height 6
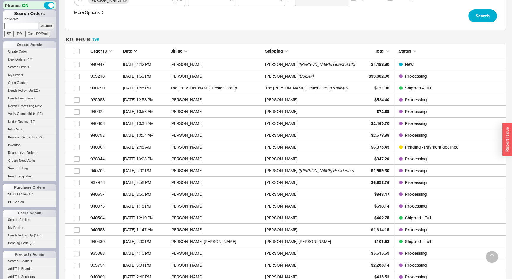
scroll to position [107, 0]
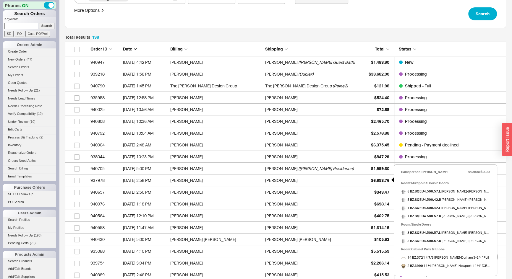
click at [371, 179] on span "$6,693.76" at bounding box center [380, 180] width 18 height 5
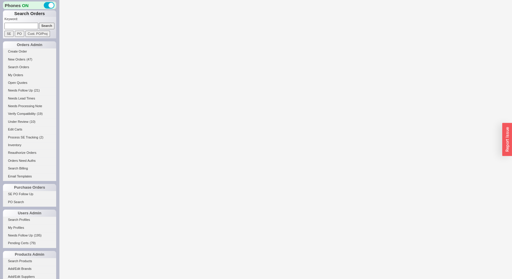
select select "LOW"
select select "3"
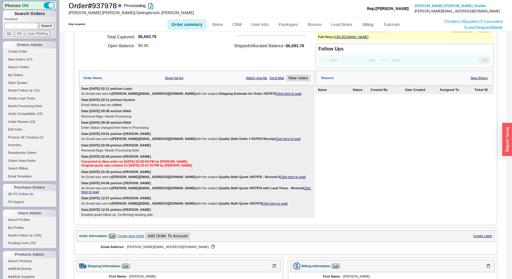
select select "*"
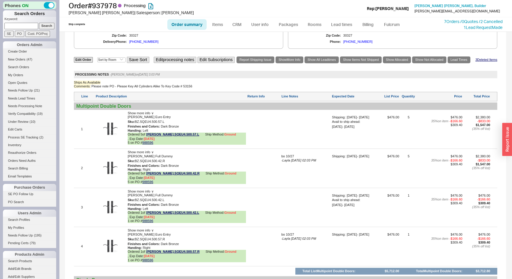
scroll to position [343, 0]
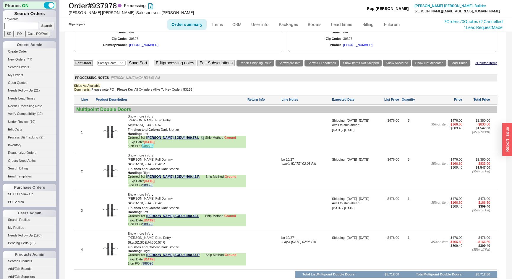
click at [148, 144] on link "988596" at bounding box center [148, 146] width 11 height 4
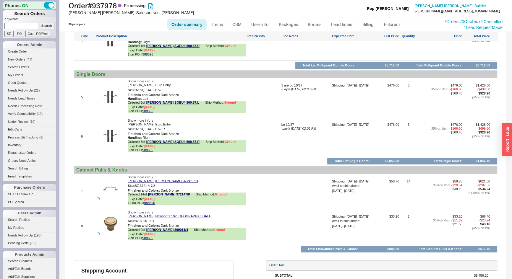
scroll to position [585, 0]
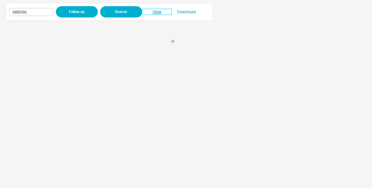
click at [154, 12] on link "View" at bounding box center [157, 12] width 30 height 6
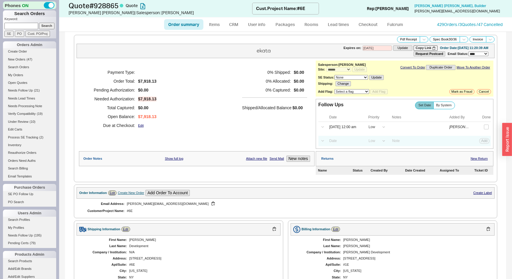
select select "*"
select select "LOW"
select select "3"
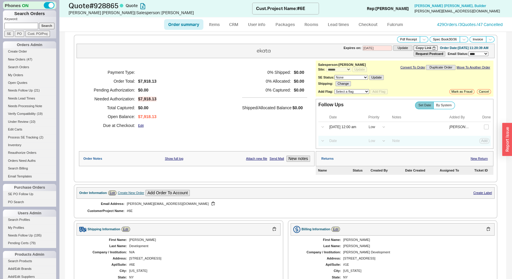
scroll to position [296, 0]
